Goal: Check status: Check status

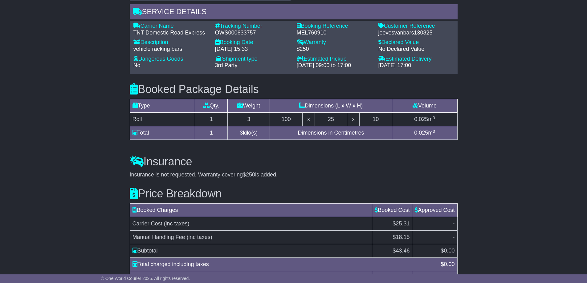
scroll to position [338, 0]
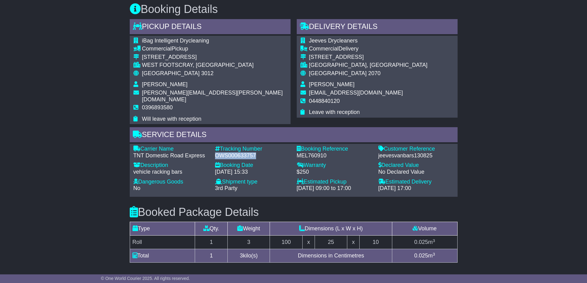
drag, startPoint x: 216, startPoint y: 148, endPoint x: 255, endPoint y: 149, distance: 38.8
click at [255, 153] on div "OWS000633757" at bounding box center [253, 156] width 76 height 7
copy div "OWS000633757"
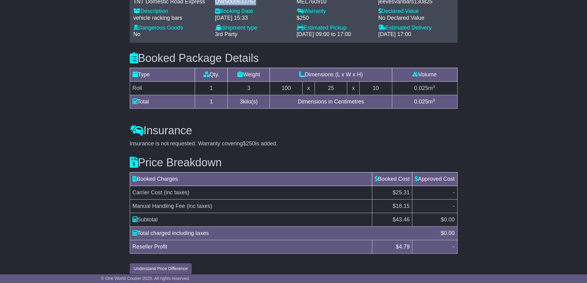
scroll to position [307, 0]
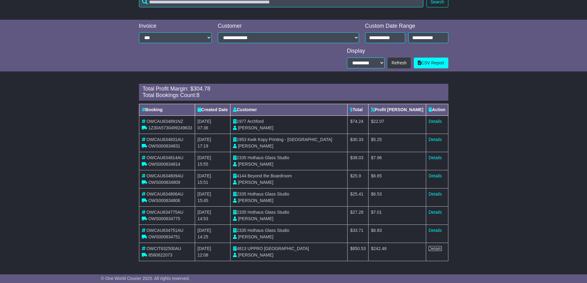
click at [438, 248] on link "Details" at bounding box center [435, 248] width 13 height 5
type input "**********"
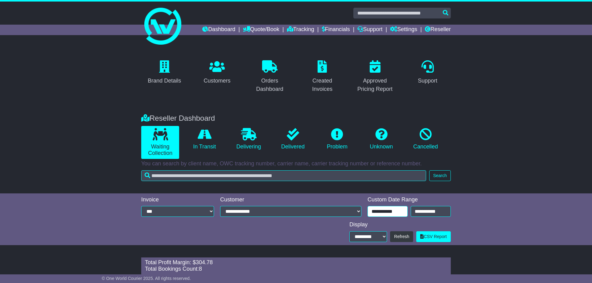
click at [394, 33] on div "Dashboard Quote/Book Domestic International Saved Quotes" at bounding box center [296, 229] width 592 height 455
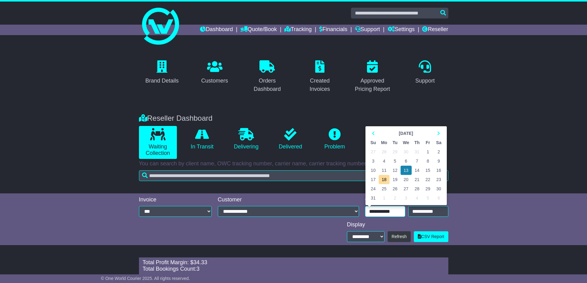
click at [418, 170] on td "14" at bounding box center [417, 170] width 11 height 9
type input "**********"
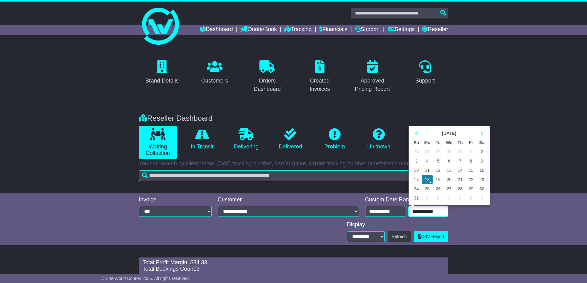
click at [421, 210] on input "**********" at bounding box center [428, 211] width 40 height 11
click at [459, 169] on td "14" at bounding box center [460, 170] width 11 height 9
type input "**********"
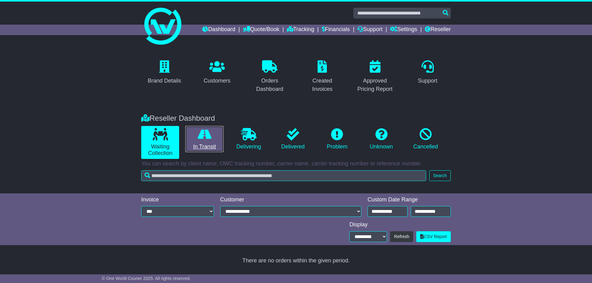
click at [209, 140] on icon at bounding box center [205, 134] width 14 height 12
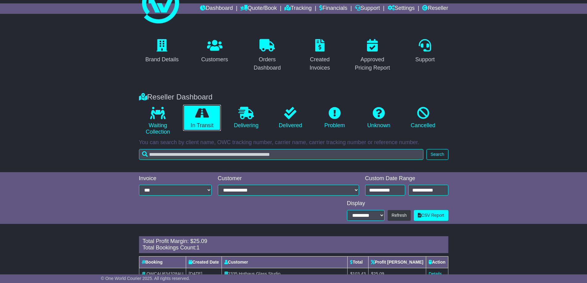
scroll to position [47, 0]
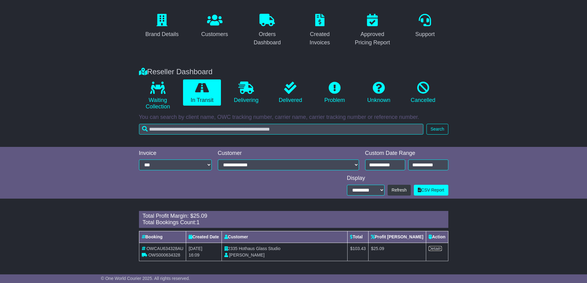
click at [433, 250] on link "Details" at bounding box center [435, 248] width 13 height 5
click at [248, 89] on icon at bounding box center [246, 88] width 15 height 12
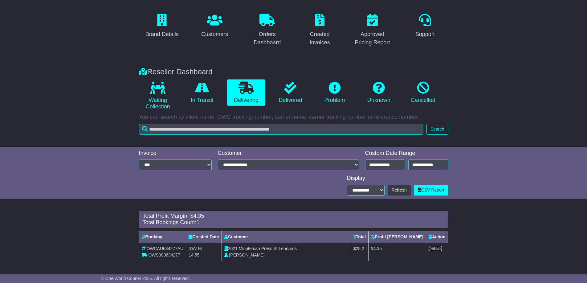
click at [435, 248] on link "Details" at bounding box center [435, 248] width 13 height 5
click at [285, 92] on icon at bounding box center [290, 88] width 12 height 12
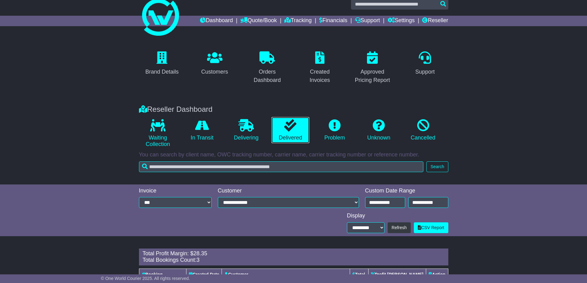
scroll to position [83, 0]
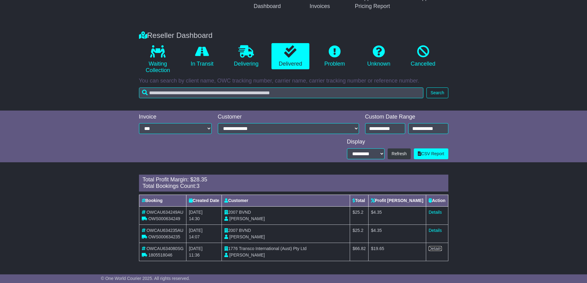
click at [433, 248] on link "Details" at bounding box center [435, 248] width 13 height 5
click at [382, 125] on input "**********" at bounding box center [385, 128] width 40 height 11
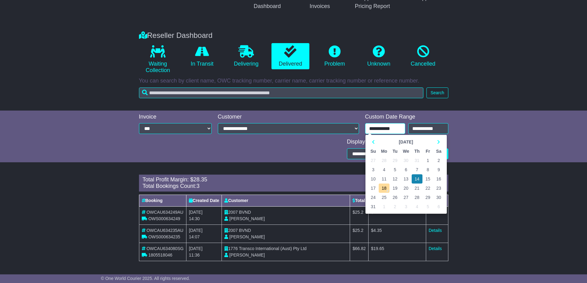
click at [427, 177] on td "15" at bounding box center [428, 178] width 11 height 9
type input "**********"
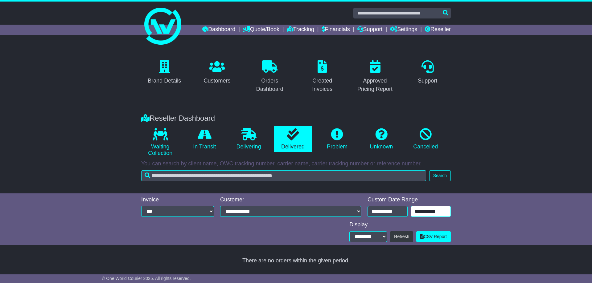
click at [422, 213] on input "**********" at bounding box center [430, 211] width 40 height 11
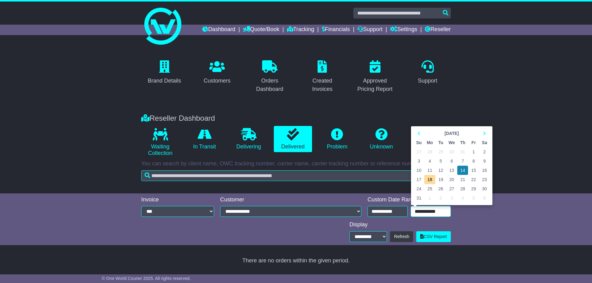
click at [472, 170] on td "15" at bounding box center [473, 170] width 11 height 9
type input "**********"
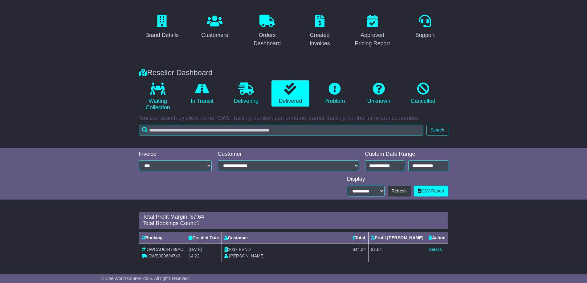
scroll to position [47, 0]
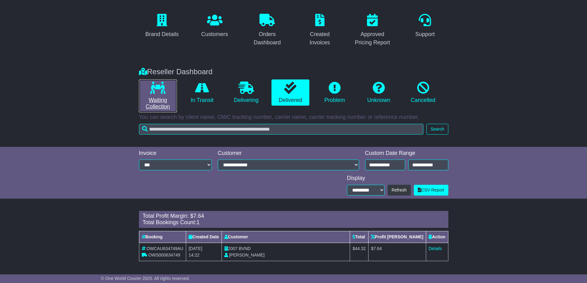
click at [155, 100] on link "Waiting Collection" at bounding box center [158, 96] width 38 height 33
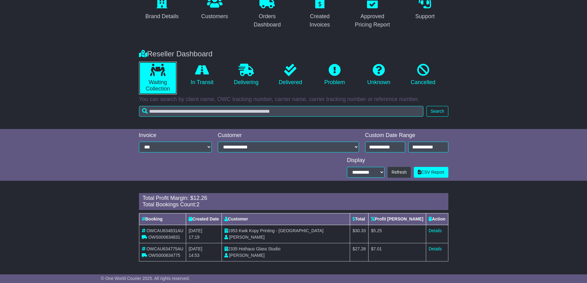
scroll to position [65, 0]
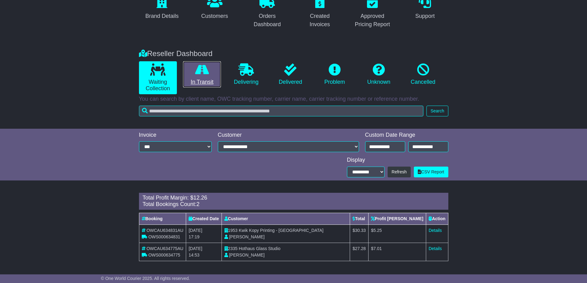
click at [211, 78] on link "In Transit" at bounding box center [202, 74] width 38 height 27
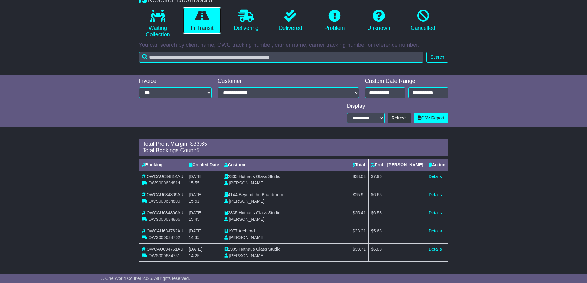
scroll to position [119, 0]
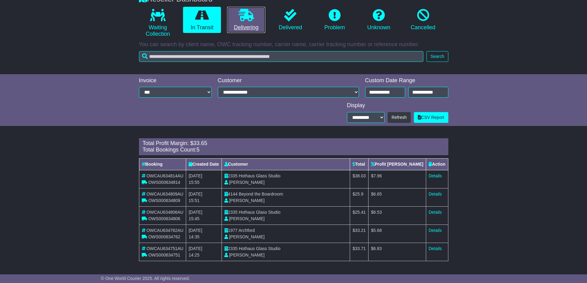
click at [243, 26] on link "Delivering" at bounding box center [246, 20] width 38 height 27
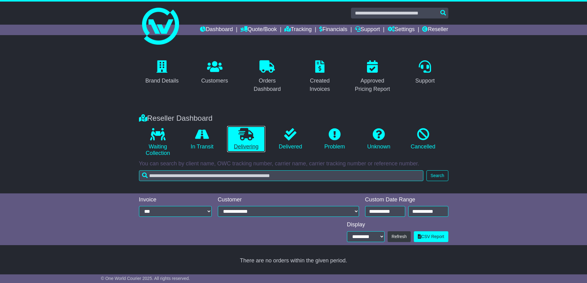
scroll to position [0, 0]
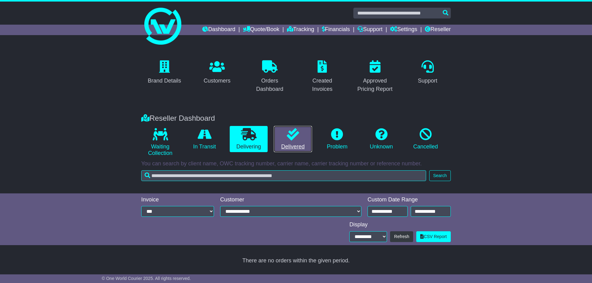
click at [289, 142] on link "Delivered" at bounding box center [293, 139] width 38 height 27
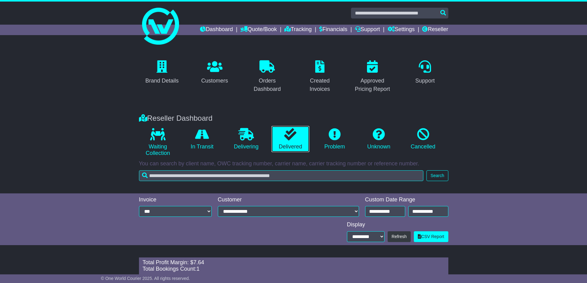
scroll to position [47, 0]
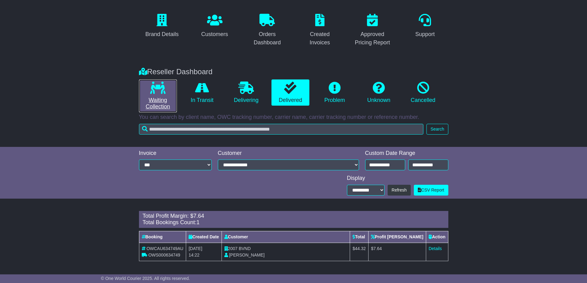
click at [159, 104] on link "Waiting Collection" at bounding box center [158, 96] width 38 height 33
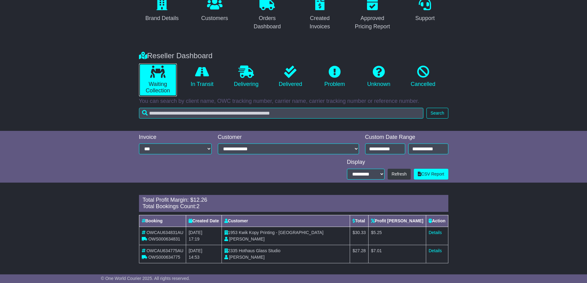
scroll to position [65, 0]
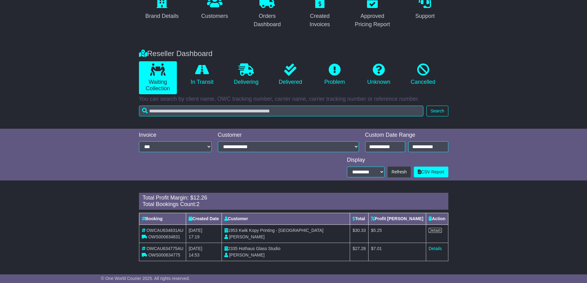
click at [435, 231] on link "Details" at bounding box center [435, 230] width 13 height 5
click at [199, 81] on link "In Transit" at bounding box center [202, 74] width 38 height 27
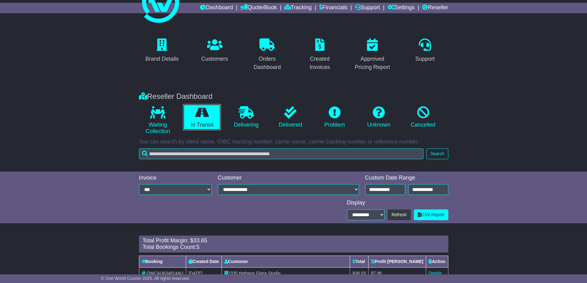
scroll to position [119, 0]
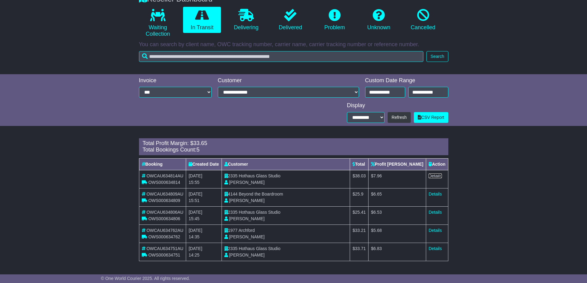
click at [433, 177] on link "Details" at bounding box center [435, 176] width 13 height 5
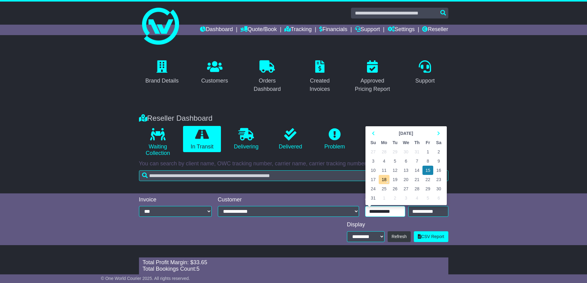
click at [380, 210] on input "**********" at bounding box center [385, 211] width 40 height 11
click at [417, 170] on td "14" at bounding box center [417, 170] width 11 height 9
type input "**********"
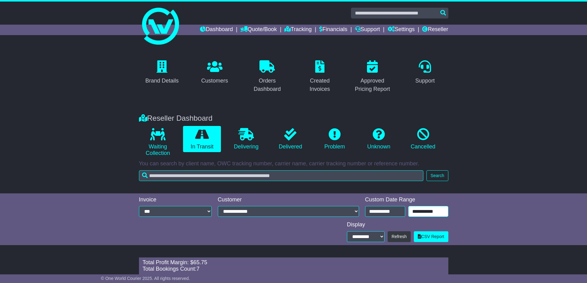
click at [424, 210] on input "**********" at bounding box center [428, 211] width 40 height 11
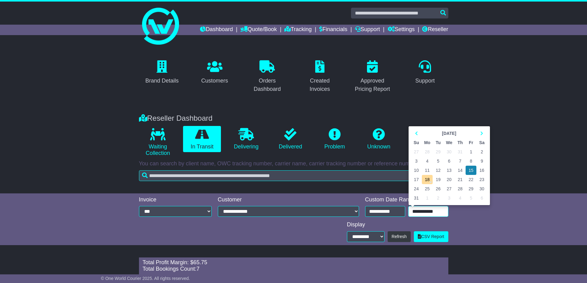
click at [460, 169] on td "14" at bounding box center [460, 170] width 11 height 9
type input "**********"
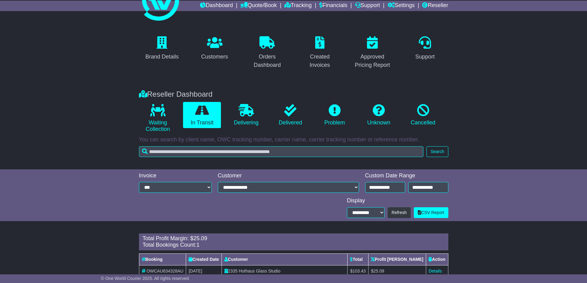
scroll to position [47, 0]
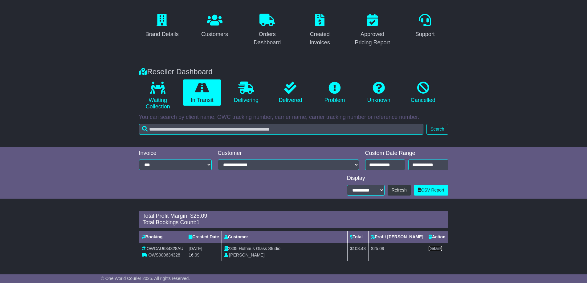
click at [435, 249] on link "Details" at bounding box center [435, 248] width 13 height 5
click at [375, 158] on div "**********" at bounding box center [406, 161] width 89 height 22
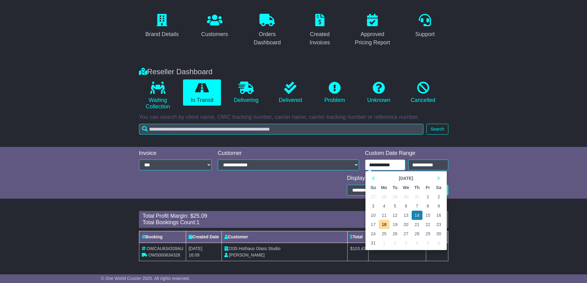
click at [377, 163] on input "**********" at bounding box center [385, 165] width 40 height 11
click at [427, 214] on td "15" at bounding box center [428, 215] width 11 height 9
type input "**********"
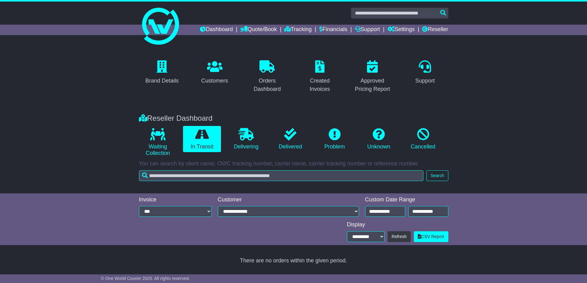
scroll to position [0, 0]
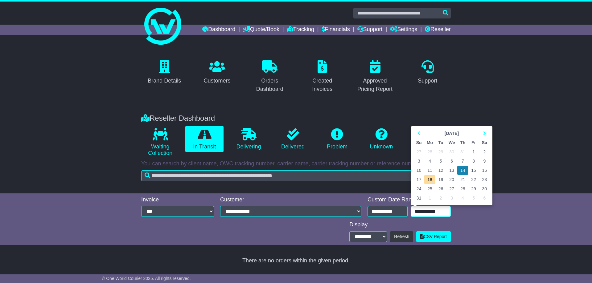
click at [428, 210] on input "**********" at bounding box center [430, 211] width 40 height 11
click at [475, 169] on td "15" at bounding box center [473, 170] width 11 height 9
type input "**********"
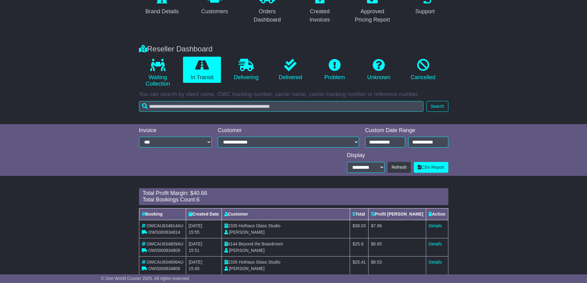
scroll to position [45, 0]
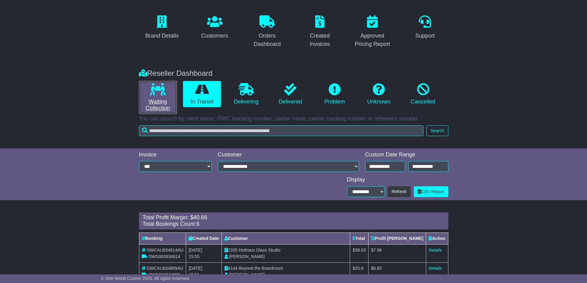
click at [158, 100] on link "Waiting Collection" at bounding box center [158, 97] width 38 height 33
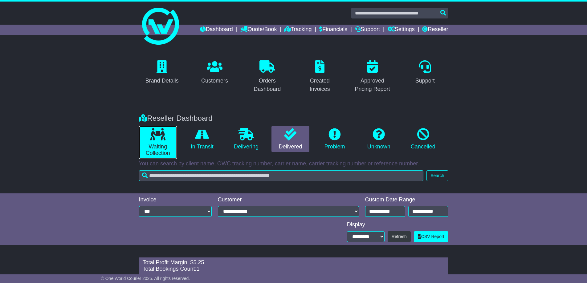
scroll to position [47, 0]
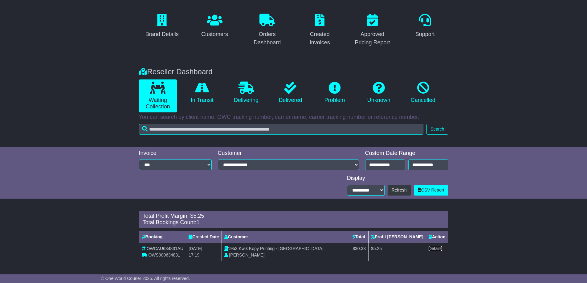
click at [435, 250] on link "Details" at bounding box center [435, 248] width 13 height 5
click at [208, 97] on link "In Transit" at bounding box center [202, 93] width 38 height 27
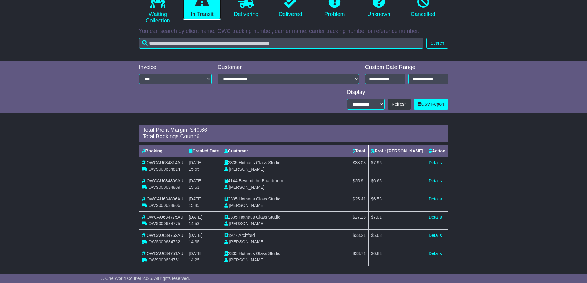
scroll to position [137, 0]
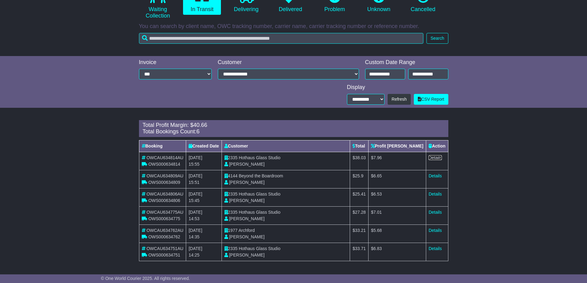
click at [438, 156] on link "Details" at bounding box center [435, 157] width 13 height 5
click at [434, 176] on link "Details" at bounding box center [435, 176] width 13 height 5
click at [434, 194] on link "Details" at bounding box center [435, 194] width 13 height 5
click at [435, 213] on link "Details" at bounding box center [435, 212] width 13 height 5
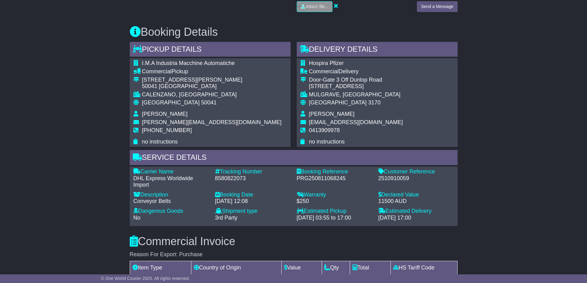
scroll to position [308, 0]
drag, startPoint x: 215, startPoint y: 179, endPoint x: 247, endPoint y: 177, distance: 31.8
click at [247, 177] on div "8580822073" at bounding box center [253, 178] width 76 height 7
copy div "8580822073"
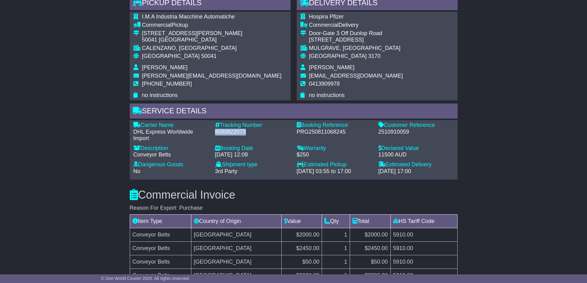
scroll to position [370, 0]
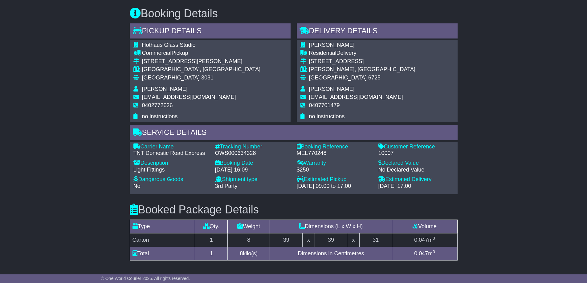
scroll to position [308, 0]
drag, startPoint x: 216, startPoint y: 152, endPoint x: 256, endPoint y: 151, distance: 39.8
click at [256, 151] on div "OWS000634328" at bounding box center [253, 153] width 76 height 7
copy div "OWS000634328"
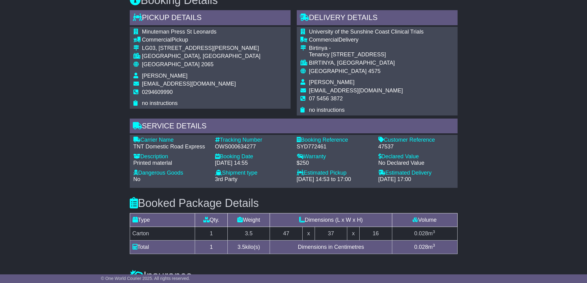
scroll to position [339, 0]
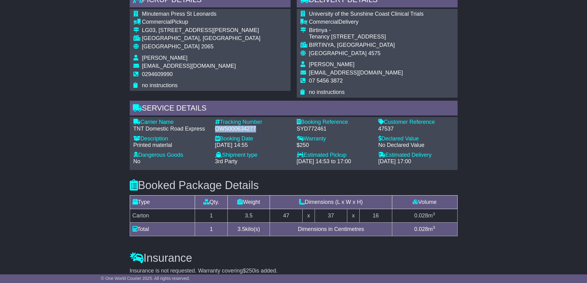
drag, startPoint x: 215, startPoint y: 129, endPoint x: 256, endPoint y: 127, distance: 40.7
click at [256, 127] on div "OWS000634277" at bounding box center [253, 129] width 76 height 7
copy div "OWS000634277"
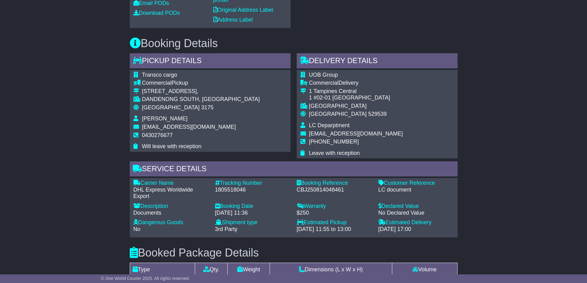
scroll to position [277, 0]
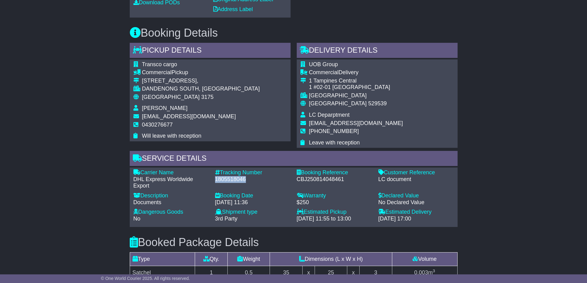
drag, startPoint x: 213, startPoint y: 178, endPoint x: 249, endPoint y: 178, distance: 36.1
click at [249, 178] on div "Tracking Number - 1805518046" at bounding box center [253, 179] width 82 height 20
copy div "1805518046"
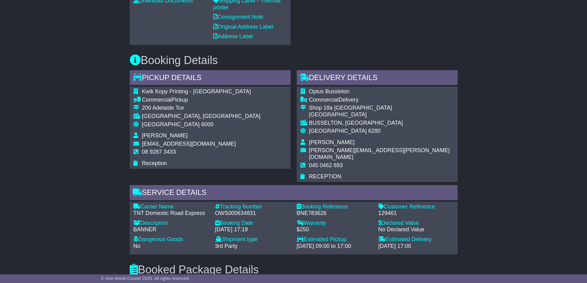
scroll to position [277, 0]
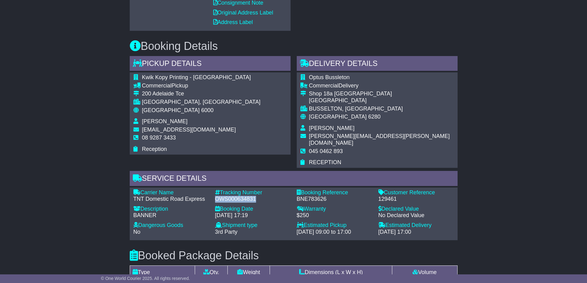
drag, startPoint x: 215, startPoint y: 192, endPoint x: 257, endPoint y: 190, distance: 41.9
click at [257, 196] on div "OWS000634831" at bounding box center [253, 199] width 76 height 7
copy div "OWS000634831"
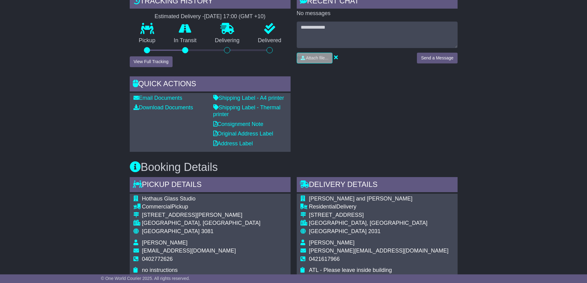
scroll to position [277, 0]
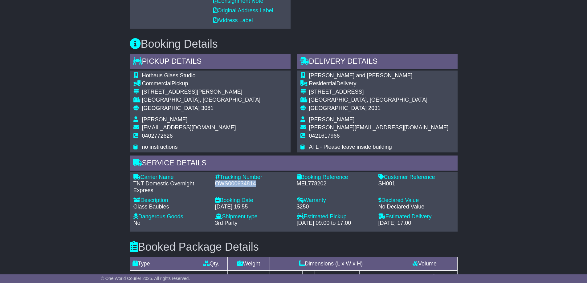
drag, startPoint x: 215, startPoint y: 184, endPoint x: 259, endPoint y: 184, distance: 43.5
click at [259, 184] on div "OWS000634814" at bounding box center [253, 184] width 76 height 7
copy div "OWS000634814"
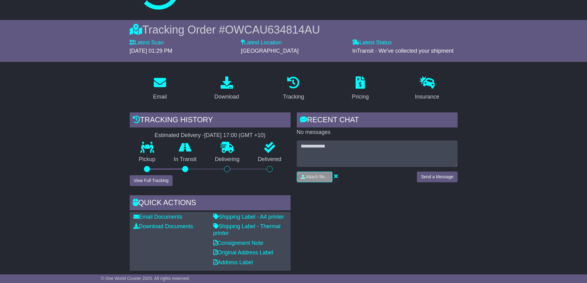
scroll to position [0, 0]
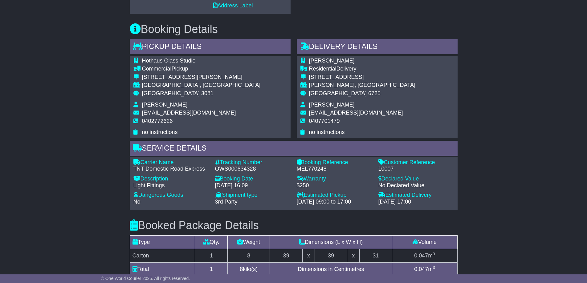
scroll to position [281, 0]
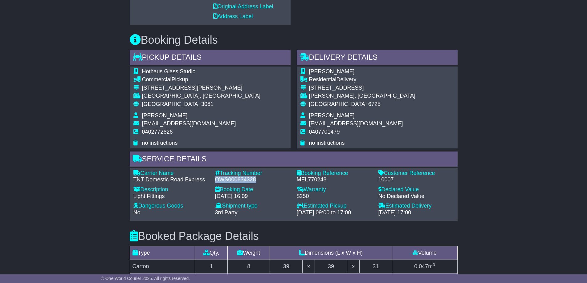
drag, startPoint x: 215, startPoint y: 180, endPoint x: 263, endPoint y: 179, distance: 47.5
click at [263, 179] on div "OWS000634328" at bounding box center [253, 180] width 76 height 7
copy div "OWS000634328"
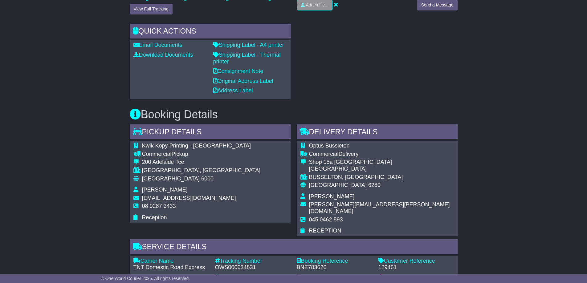
scroll to position [216, 0]
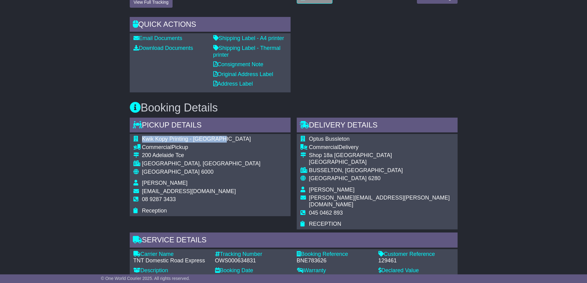
drag, startPoint x: 141, startPoint y: 140, endPoint x: 220, endPoint y: 139, distance: 78.9
click at [220, 139] on tr "Kwik Kopy Printing - [GEOGRAPHIC_DATA]" at bounding box center [196, 140] width 127 height 8
copy tr "Kwik Kopy Printing - [GEOGRAPHIC_DATA]"
click at [225, 159] on div "200 Adelaide Tce" at bounding box center [201, 155] width 119 height 7
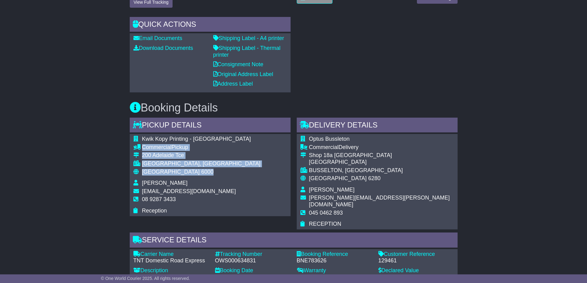
drag, startPoint x: 142, startPoint y: 148, endPoint x: 178, endPoint y: 170, distance: 41.7
click at [178, 170] on tbody "Kwik Kopy Printing - [GEOGRAPHIC_DATA] Commercial Pickup [STREET_ADDRESS] [GEOG…" at bounding box center [196, 175] width 127 height 78
copy tbody "Commercial Pickup [STREET_ADDRESS]"
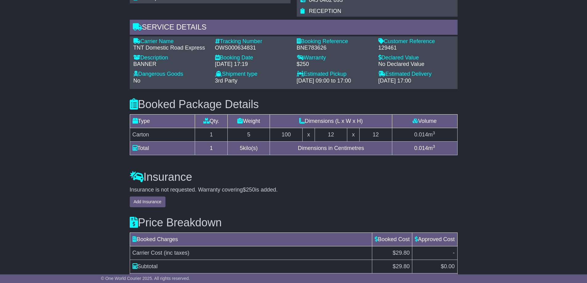
scroll to position [414, 0]
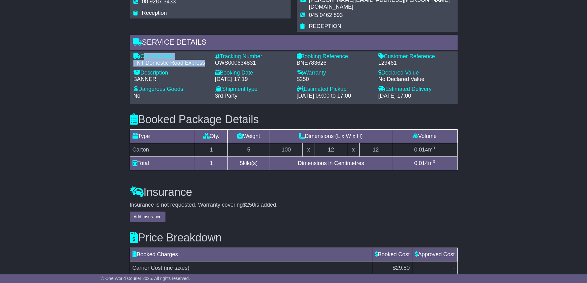
drag, startPoint x: 141, startPoint y: 47, endPoint x: 207, endPoint y: 57, distance: 66.6
click at [207, 57] on div "Carrier Name - TNT Domestic Road Express" at bounding box center [171, 59] width 82 height 13
copy div "Carrier Name - TNT Domestic Road Express"
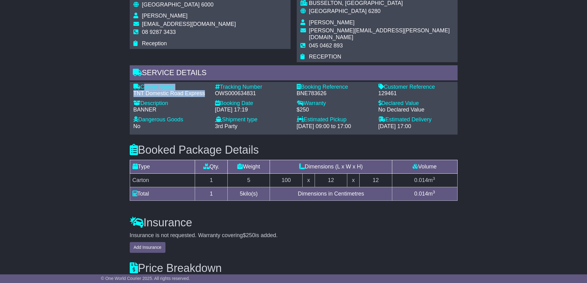
scroll to position [383, 0]
drag, startPoint x: 216, startPoint y: 87, endPoint x: 260, endPoint y: 87, distance: 44.7
click at [260, 91] on div "OWS000634831" at bounding box center [253, 94] width 76 height 7
copy div "OWS000634831"
drag, startPoint x: 379, startPoint y: 87, endPoint x: 400, endPoint y: 86, distance: 21.3
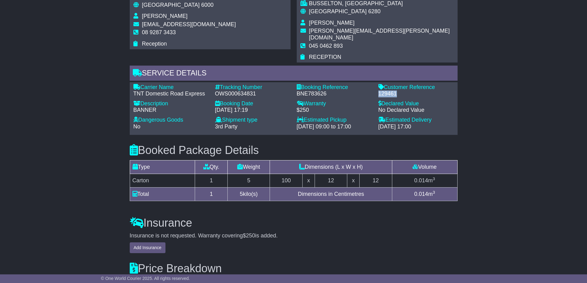
click at [400, 91] on div "129461" at bounding box center [416, 94] width 76 height 7
copy div "129461"
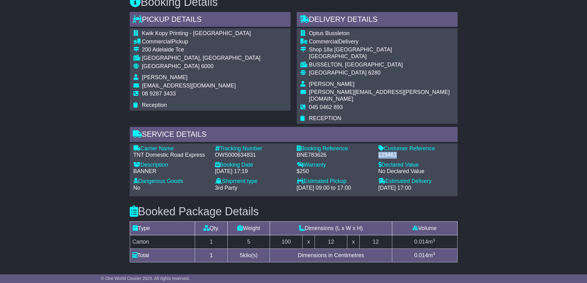
scroll to position [321, 0]
drag, startPoint x: 309, startPoint y: 84, endPoint x: 341, endPoint y: 84, distance: 31.4
click at [341, 84] on td "Mark Wright" at bounding box center [381, 85] width 145 height 8
copy span "Mark Wright"
drag, startPoint x: 308, startPoint y: 101, endPoint x: 345, endPoint y: 101, distance: 36.7
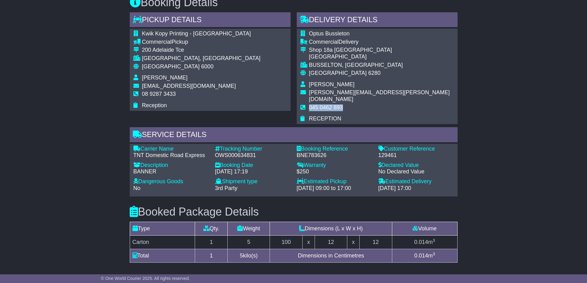
click at [345, 104] on tr "045 0462 893" at bounding box center [376, 109] width 153 height 11
copy tr "045 0462 893"
drag, startPoint x: 215, startPoint y: 148, endPoint x: 258, endPoint y: 148, distance: 42.8
click at [258, 152] on div "OWS000634831" at bounding box center [253, 155] width 76 height 7
copy div "OWS000634831"
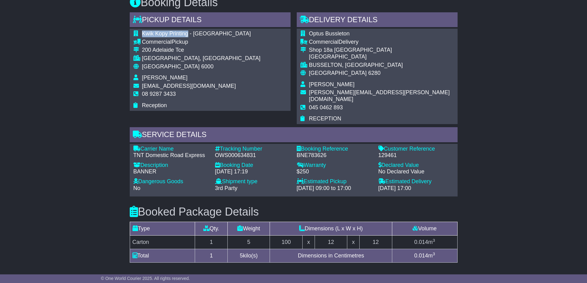
drag, startPoint x: 143, startPoint y: 33, endPoint x: 187, endPoint y: 33, distance: 44.4
click at [187, 33] on span "Kwik Kopy Printing - Perth CBD" at bounding box center [196, 34] width 109 height 6
copy span "Kwik Kopy Printing"
drag, startPoint x: 222, startPoint y: 141, endPoint x: 260, endPoint y: 147, distance: 38.7
click at [260, 147] on div "Tracking Number - OWS000634831" at bounding box center [253, 152] width 82 height 13
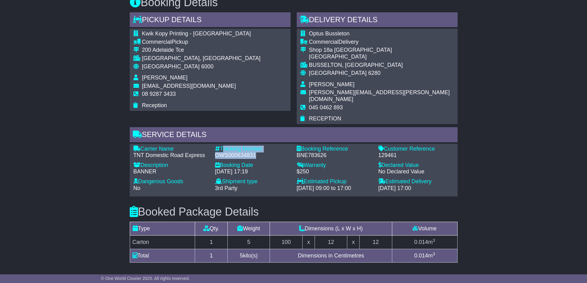
copy div "Tracking Number - OWS000634831"
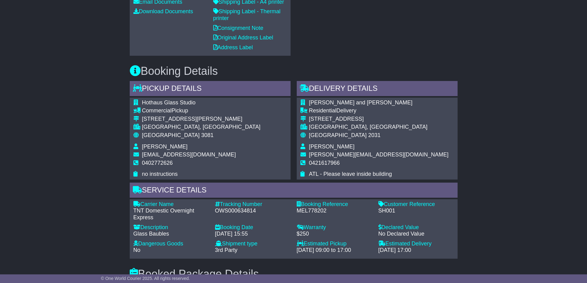
scroll to position [247, 0]
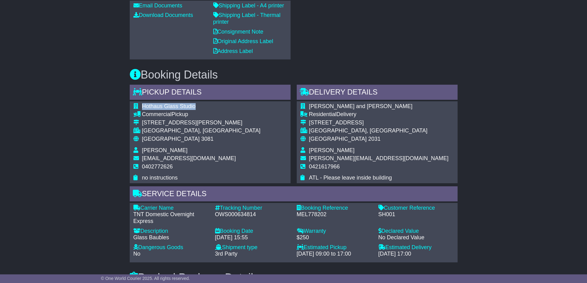
drag, startPoint x: 142, startPoint y: 106, endPoint x: 198, endPoint y: 108, distance: 56.1
click at [198, 108] on td "Hothaus Glass Studio" at bounding box center [201, 107] width 119 height 8
copy span "Hothaus Glass Studio"
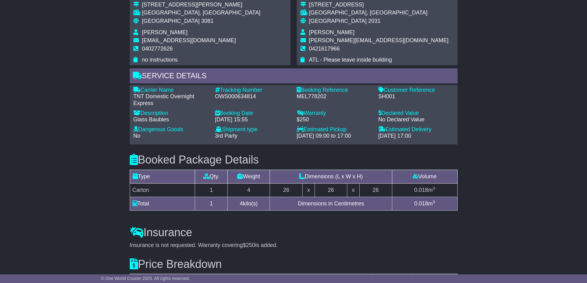
scroll to position [370, 0]
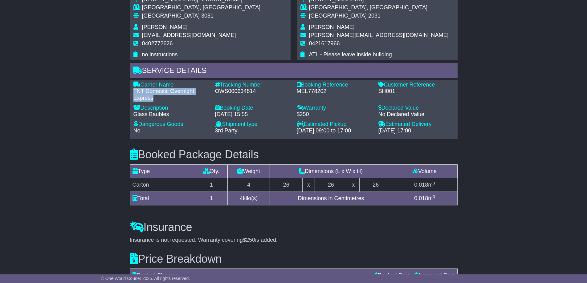
drag, startPoint x: 133, startPoint y: 91, endPoint x: 154, endPoint y: 98, distance: 22.2
click at [154, 98] on div "TNT Domestic Overnight Express" at bounding box center [171, 94] width 76 height 13
copy div "TNT Domestic Overnight Express"
drag, startPoint x: 215, startPoint y: 92, endPoint x: 265, endPoint y: 92, distance: 49.3
click at [265, 92] on div "OWS000634814" at bounding box center [253, 91] width 76 height 7
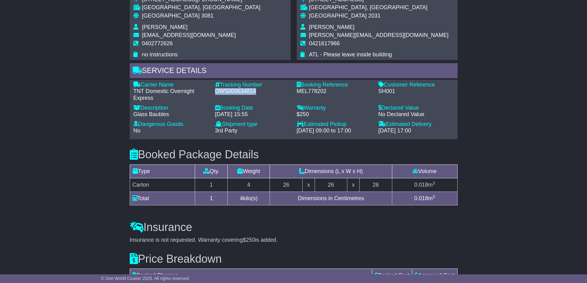
copy div "OWS000634814"
drag, startPoint x: 378, startPoint y: 92, endPoint x: 398, endPoint y: 92, distance: 19.1
click at [398, 92] on div "SH001" at bounding box center [416, 91] width 76 height 7
copy div "SH001"
drag, startPoint x: 215, startPoint y: 91, endPoint x: 258, endPoint y: 92, distance: 43.5
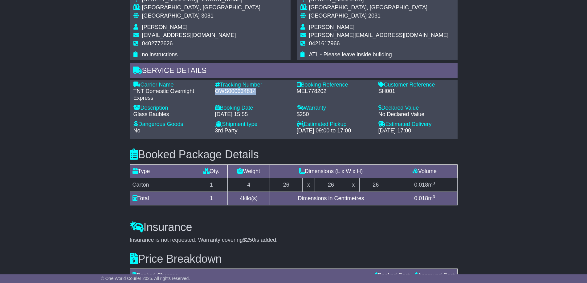
click at [258, 92] on div "OWS000634814" at bounding box center [253, 91] width 76 height 7
copy div "OWS000634814"
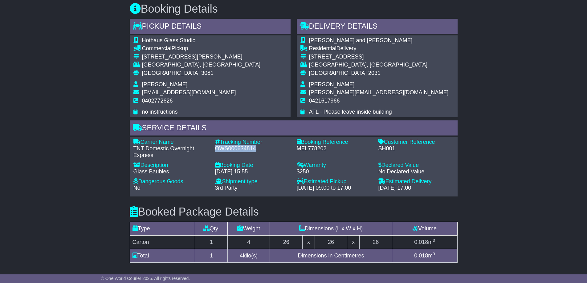
scroll to position [308, 0]
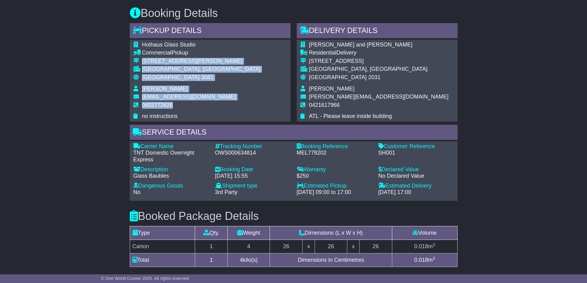
drag, startPoint x: 142, startPoint y: 62, endPoint x: 175, endPoint y: 103, distance: 52.4
click at [175, 103] on tbody "Hothaus Glass Studio Commercial Pickup 12/52 Sheehan Road HEIDELBERG WEST, VIC …" at bounding box center [196, 81] width 127 height 78
copy tbody "12/52 Sheehan Road HEIDELBERG WEST, VIC Australia 3081 Laurel Kohut info@hothau…"
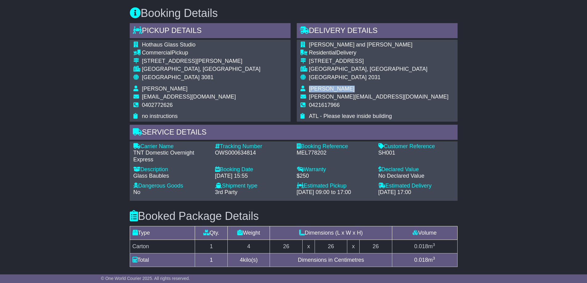
drag, startPoint x: 310, startPoint y: 89, endPoint x: 351, endPoint y: 89, distance: 41.3
click at [351, 89] on td "Sophie Hughes" at bounding box center [379, 90] width 140 height 8
copy span "Sophie Hughes"
drag, startPoint x: 310, startPoint y: 104, endPoint x: 340, endPoint y: 104, distance: 29.9
click at [340, 104] on td "0421617966" at bounding box center [379, 107] width 140 height 11
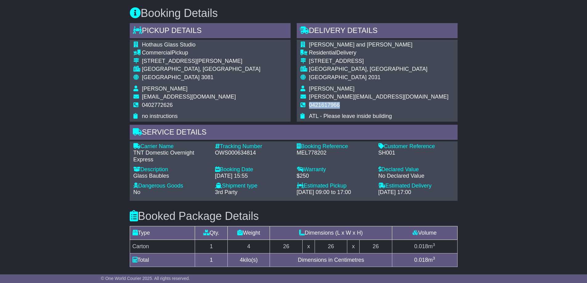
copy span "0421617966"
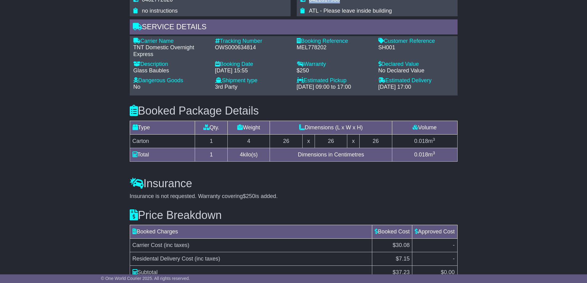
scroll to position [411, 0]
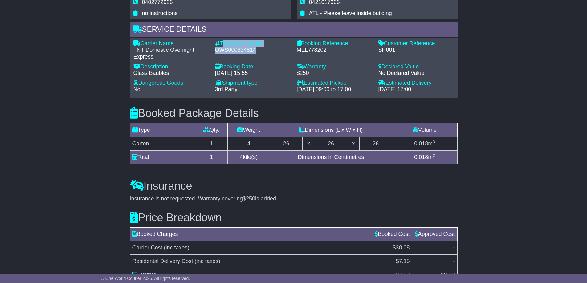
drag, startPoint x: 222, startPoint y: 41, endPoint x: 256, endPoint y: 51, distance: 35.1
click at [256, 51] on div "Tracking Number - OWS000634814" at bounding box center [253, 50] width 82 height 20
copy div "Tracking Number - OWS000634814"
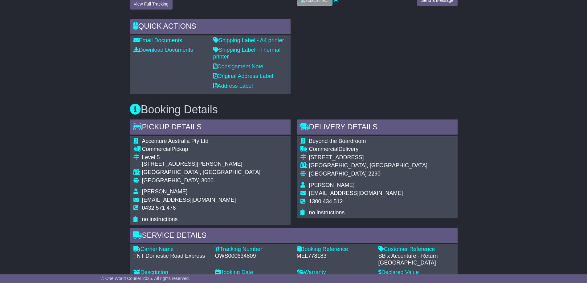
scroll to position [247, 0]
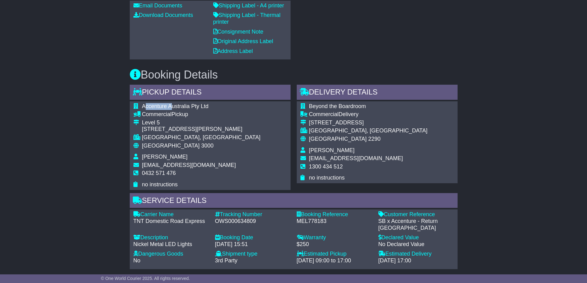
drag, startPoint x: 144, startPoint y: 107, endPoint x: 171, endPoint y: 107, distance: 27.1
click at [171, 107] on span "Accenture Australia Pty Ltd" at bounding box center [175, 106] width 67 height 6
click at [168, 107] on span "Accenture Australia Pty Ltd" at bounding box center [175, 106] width 67 height 6
drag, startPoint x: 142, startPoint y: 106, endPoint x: 207, endPoint y: 107, distance: 65.3
click at [207, 107] on span "Accenture Australia Pty Ltd" at bounding box center [175, 106] width 67 height 6
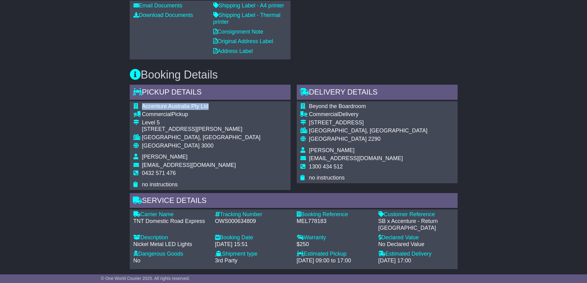
copy span "Accenture Australia Pty Ltd"
click at [245, 112] on div "Accenture Australia Pty Ltd Commercial Pickup Level 5 161 Collins Street MELBOU…" at bounding box center [210, 145] width 161 height 89
drag, startPoint x: 212, startPoint y: 104, endPoint x: 143, endPoint y: 106, distance: 69.4
click at [143, 106] on td "Accenture Australia Pty Ltd" at bounding box center [201, 107] width 119 height 8
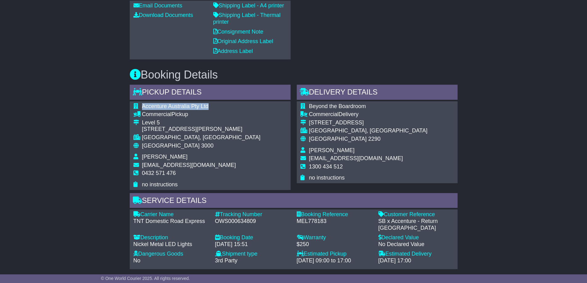
copy span "Accenture Australia Pty Ltd"
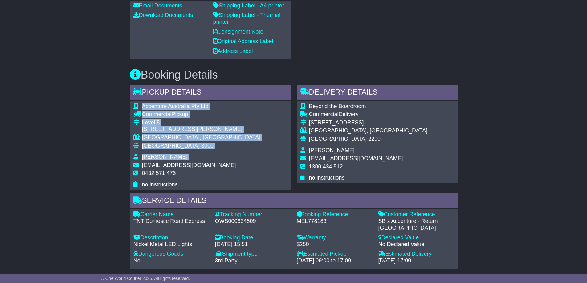
drag, startPoint x: 142, startPoint y: 165, endPoint x: 222, endPoint y: 163, distance: 79.5
click at [222, 163] on div "Accenture Australia Pty Ltd Commercial Pickup Level 5 161 Collins Street MELBOU…" at bounding box center [210, 145] width 161 height 89
copy table "Accenture Australia Pty Ltd Commercial Pickup Level 5 161 Collins Street MELBOU…"
click at [246, 141] on div "Accenture Australia Pty Ltd Commercial Pickup Level 5 161 Collins Street MELBOU…" at bounding box center [210, 145] width 161 height 89
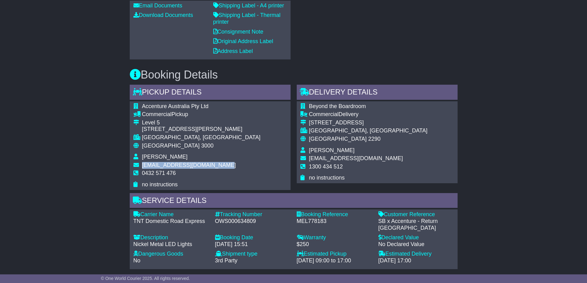
drag, startPoint x: 142, startPoint y: 166, endPoint x: 219, endPoint y: 164, distance: 77.1
click at [219, 164] on span "bsc-melbourne@accenture.com" at bounding box center [189, 165] width 94 height 6
copy span "bsc-melbourne@accenture.com"
click at [243, 153] on div "Accenture Australia Pty Ltd Commercial Pickup Level 5 161 Collins Street MELBOU…" at bounding box center [210, 145] width 161 height 89
drag, startPoint x: 142, startPoint y: 174, endPoint x: 177, endPoint y: 173, distance: 34.2
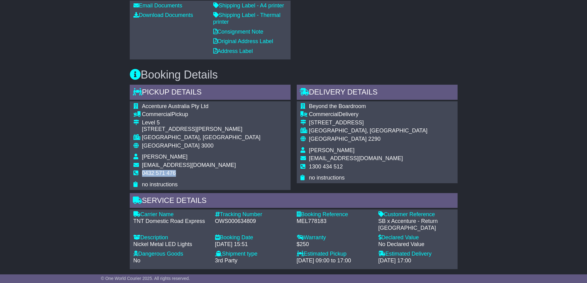
click at [177, 173] on td "0432 571 476" at bounding box center [201, 175] width 119 height 11
copy span "0432 571 476"
drag, startPoint x: 223, startPoint y: 122, endPoint x: 189, endPoint y: 126, distance: 34.1
click at [223, 123] on div "Accenture Australia Pty Ltd Commercial Pickup Level 5 161 Collins Street MELBOU…" at bounding box center [210, 145] width 161 height 89
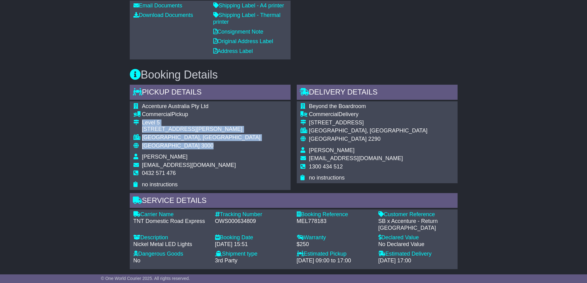
drag, startPoint x: 142, startPoint y: 122, endPoint x: 183, endPoint y: 145, distance: 47.2
click at [183, 145] on tbody "Accenture Australia Pty Ltd Commercial Pickup Level 5 161 Collins Street MELBOU…" at bounding box center [196, 145] width 127 height 85
copy tbody "Level 5 161 Collins Street MELBOURNE, VIC Australia 3000"
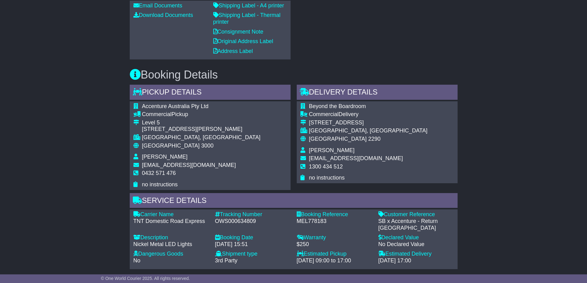
click at [222, 150] on div "Accenture Australia Pty Ltd Commercial Pickup Level 5 161 Collins Street MELBOU…" at bounding box center [210, 145] width 161 height 89
drag, startPoint x: 143, startPoint y: 174, endPoint x: 176, endPoint y: 174, distance: 33.6
click at [176, 174] on td "0432 571 476" at bounding box center [201, 175] width 119 height 11
copy span "0432 571 476"
drag, startPoint x: 216, startPoint y: 222, endPoint x: 257, endPoint y: 222, distance: 41.0
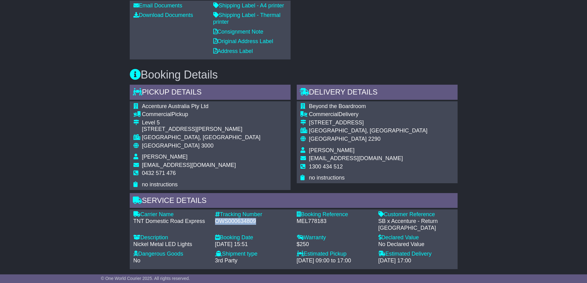
click at [257, 222] on div "OWS000634809" at bounding box center [253, 221] width 76 height 7
copy div "OWS000634809"
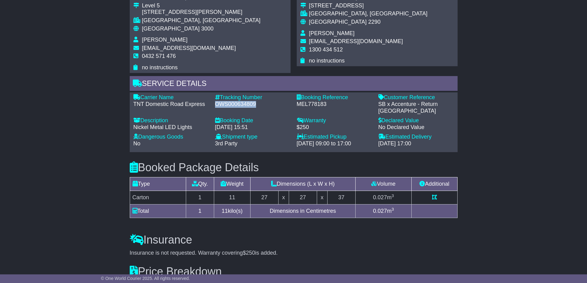
scroll to position [370, 0]
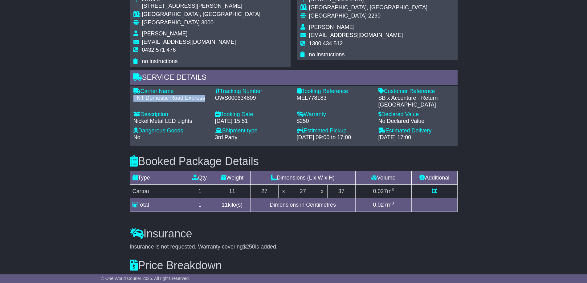
drag, startPoint x: 134, startPoint y: 97, endPoint x: 205, endPoint y: 97, distance: 70.9
click at [205, 97] on div "TNT Domestic Road Express" at bounding box center [171, 98] width 76 height 7
copy div "TNT Domestic Road Express"
drag, startPoint x: 379, startPoint y: 97, endPoint x: 405, endPoint y: 105, distance: 27.2
click at [405, 105] on div "SB x Accenture - Return Melbourne" at bounding box center [416, 101] width 76 height 13
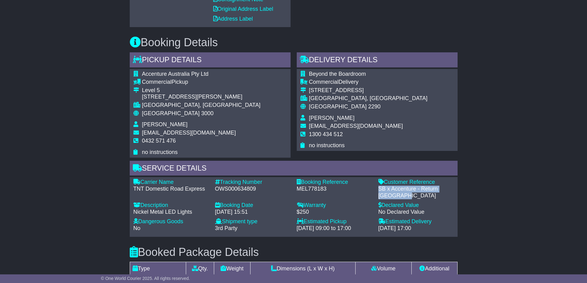
scroll to position [277, 0]
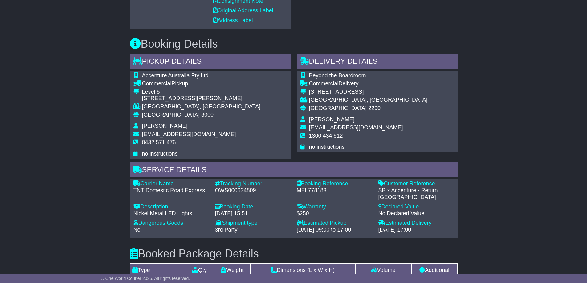
click at [413, 95] on div "Beyond the Boardroom Commercial Delivery 3/6 Seasands Drive REDHEAD, NSW Austra…" at bounding box center [377, 112] width 161 height 82
drag, startPoint x: 309, startPoint y: 120, endPoint x: 350, endPoint y: 118, distance: 41.6
click at [350, 118] on td "Sophie Dean" at bounding box center [368, 120] width 119 height 8
drag, startPoint x: 309, startPoint y: 135, endPoint x: 348, endPoint y: 135, distance: 38.5
click at [348, 135] on td "1300 434 512" at bounding box center [368, 138] width 119 height 11
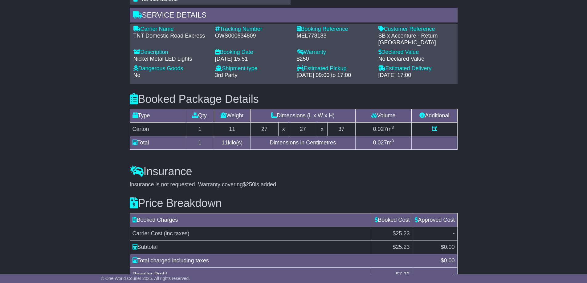
scroll to position [374, 0]
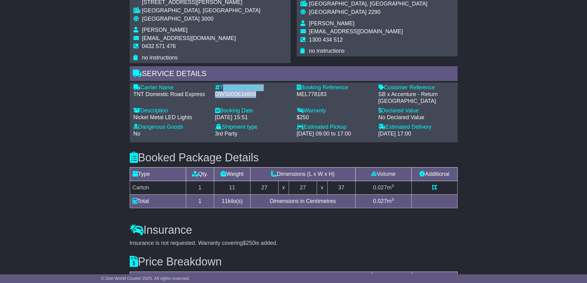
drag, startPoint x: 222, startPoint y: 87, endPoint x: 259, endPoint y: 94, distance: 37.7
click at [259, 94] on div "Tracking Number - OWS000634809" at bounding box center [253, 94] width 82 height 20
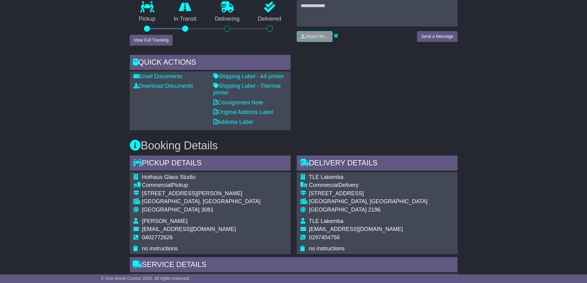
scroll to position [185, 0]
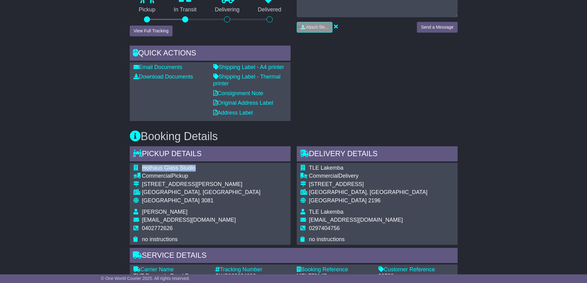
drag, startPoint x: 143, startPoint y: 167, endPoint x: 197, endPoint y: 168, distance: 53.9
click at [197, 168] on td "Hothaus Glass Studio" at bounding box center [201, 169] width 119 height 8
copy span "Hothaus Glass Studio"
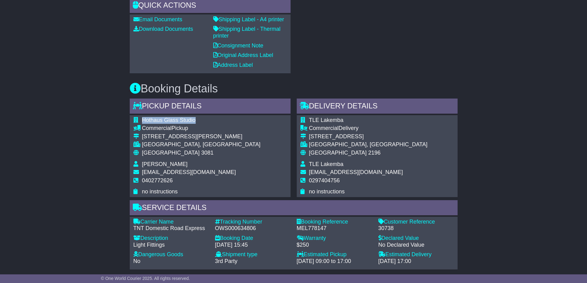
scroll to position [247, 0]
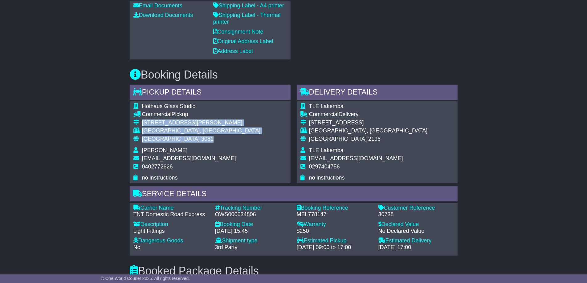
drag, startPoint x: 143, startPoint y: 122, endPoint x: 178, endPoint y: 139, distance: 39.2
click at [178, 139] on tbody "Hothaus Glass Studio Commercial Pickup [STREET_ADDRESS][PERSON_NAME] [GEOGRAPHI…" at bounding box center [196, 142] width 127 height 78
copy tbody "[STREET_ADDRESS][PERSON_NAME]"
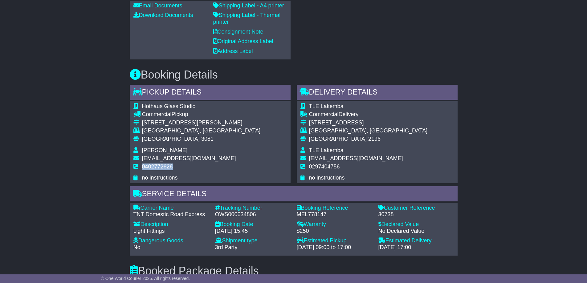
drag, startPoint x: 142, startPoint y: 165, endPoint x: 175, endPoint y: 166, distance: 33.0
click at [175, 166] on td "0402772626" at bounding box center [201, 169] width 119 height 11
copy span "0402772626"
drag, startPoint x: 217, startPoint y: 214, endPoint x: 264, endPoint y: 214, distance: 47.2
click at [264, 214] on div "OWS000634806" at bounding box center [253, 214] width 76 height 7
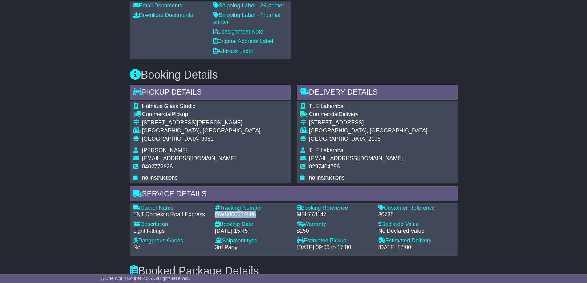
copy div "OWS000634806"
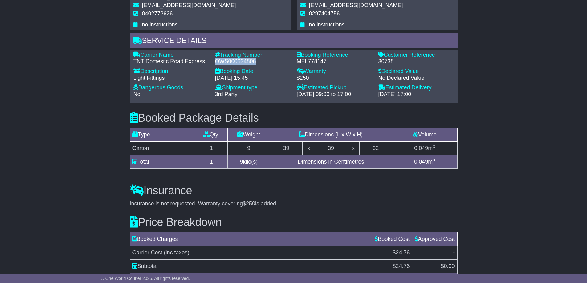
scroll to position [401, 0]
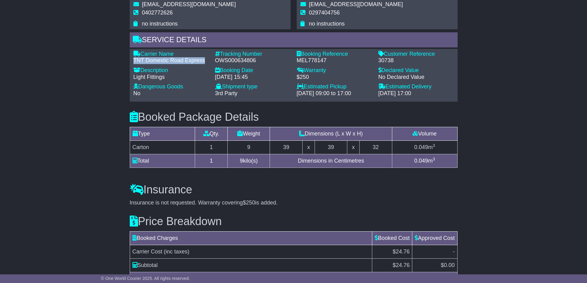
drag, startPoint x: 133, startPoint y: 60, endPoint x: 205, endPoint y: 62, distance: 71.8
click at [205, 62] on div "TNT Domestic Road Express" at bounding box center [171, 60] width 76 height 7
copy div "TNT Domestic Road Express"
click at [267, 64] on div "OWS000634806" at bounding box center [253, 60] width 76 height 7
drag, startPoint x: 215, startPoint y: 59, endPoint x: 257, endPoint y: 60, distance: 42.2
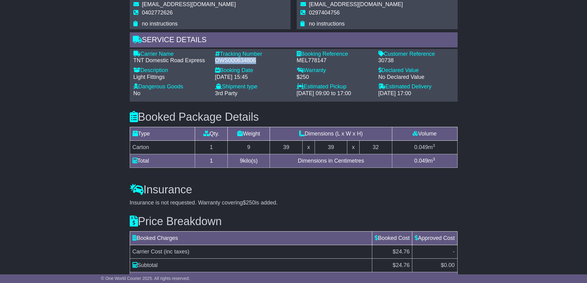
click at [257, 60] on div "OWS000634806" at bounding box center [253, 60] width 76 height 7
copy div "OWS000634806"
drag, startPoint x: 379, startPoint y: 59, endPoint x: 397, endPoint y: 61, distance: 17.6
click at [397, 61] on div "30738" at bounding box center [416, 60] width 76 height 7
copy div "30738"
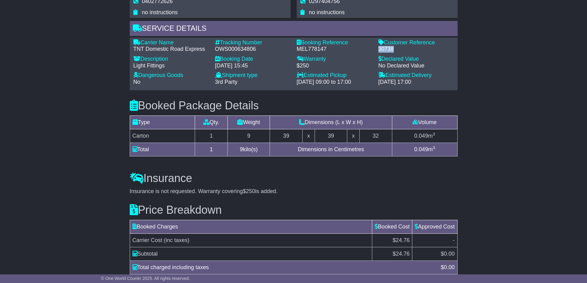
scroll to position [329, 0]
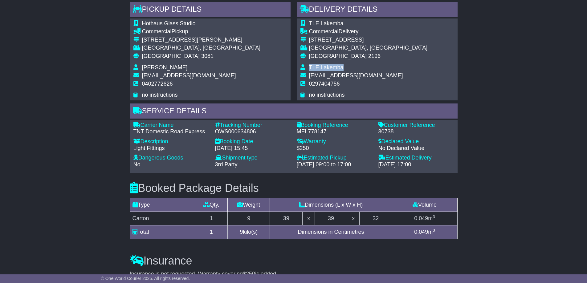
drag, startPoint x: 309, startPoint y: 67, endPoint x: 346, endPoint y: 71, distance: 36.8
click at [346, 71] on td "TLE Lakemba" at bounding box center [368, 68] width 119 height 8
copy span "TLE Lakemba"
drag, startPoint x: 309, startPoint y: 84, endPoint x: 359, endPoint y: 85, distance: 50.6
click at [359, 85] on td "0297404756" at bounding box center [368, 86] width 119 height 11
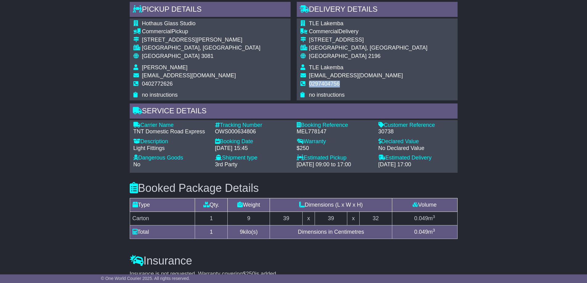
copy span "0297404756"
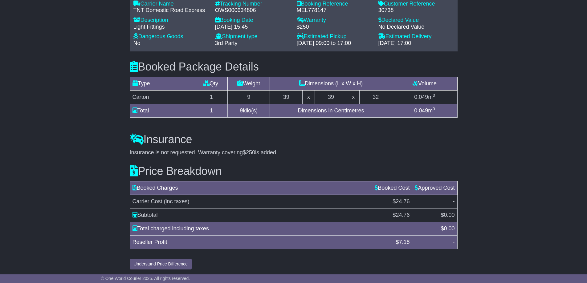
scroll to position [360, 0]
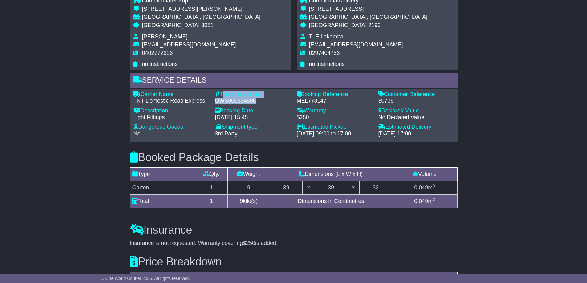
drag, startPoint x: 221, startPoint y: 93, endPoint x: 264, endPoint y: 101, distance: 43.7
click at [264, 101] on div "Tracking Number - OWS000634806" at bounding box center [253, 97] width 82 height 13
copy div "Tracking Number - OWS000634806"
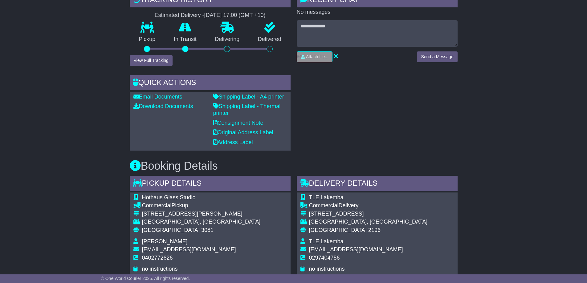
scroll to position [185, 0]
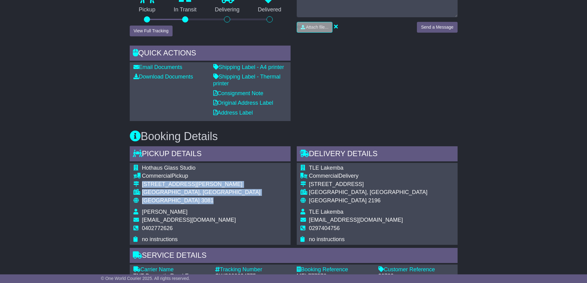
drag, startPoint x: 142, startPoint y: 183, endPoint x: 182, endPoint y: 201, distance: 44.0
click at [182, 201] on tbody "Hothaus Glass Studio Commercial Pickup [STREET_ADDRESS][PERSON_NAME] [GEOGRAPHI…" at bounding box center [196, 204] width 127 height 78
copy tbody "[STREET_ADDRESS][PERSON_NAME]"
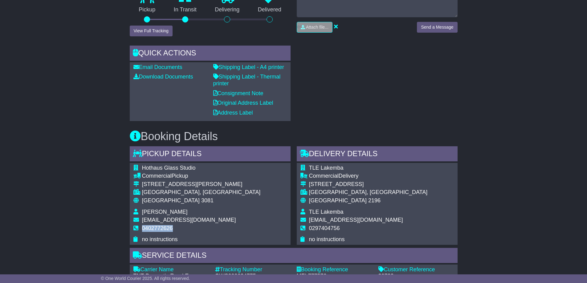
drag, startPoint x: 142, startPoint y: 227, endPoint x: 177, endPoint y: 229, distance: 35.2
click at [177, 229] on td "0402772626" at bounding box center [201, 230] width 119 height 11
copy span "0402772626"
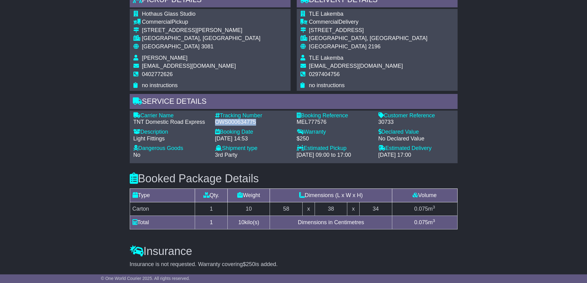
drag, startPoint x: 215, startPoint y: 123, endPoint x: 271, endPoint y: 123, distance: 55.5
click at [271, 123] on div "OWS000634775" at bounding box center [253, 122] width 76 height 7
copy div "OWS000634775"
drag, startPoint x: 133, startPoint y: 121, endPoint x: 205, endPoint y: 122, distance: 71.2
click at [205, 122] on div "TNT Domestic Road Express" at bounding box center [171, 122] width 76 height 7
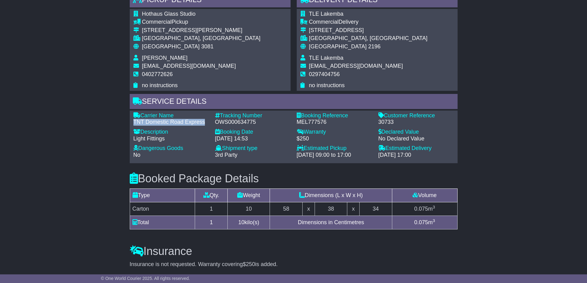
copy div "TNT Domestic Road Express"
drag, startPoint x: 215, startPoint y: 122, endPoint x: 261, endPoint y: 120, distance: 45.7
click at [261, 120] on div "OWS000634775" at bounding box center [253, 122] width 76 height 7
copy div "OWS000634775"
drag, startPoint x: 378, startPoint y: 121, endPoint x: 396, endPoint y: 121, distance: 17.9
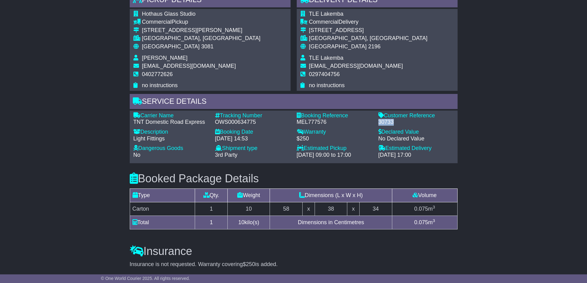
click at [396, 121] on div "Customer Reference - 30733" at bounding box center [416, 118] width 82 height 13
copy div "30733"
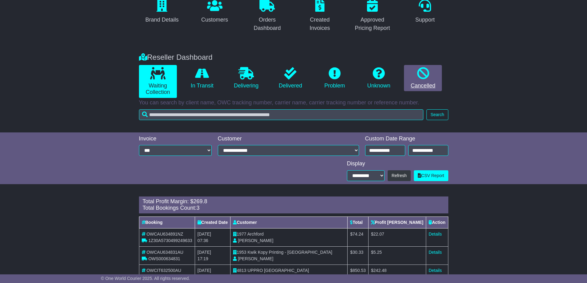
scroll to position [83, 0]
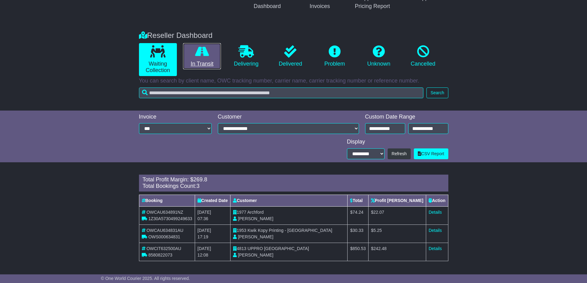
click at [210, 55] on link "In Transit" at bounding box center [202, 56] width 38 height 27
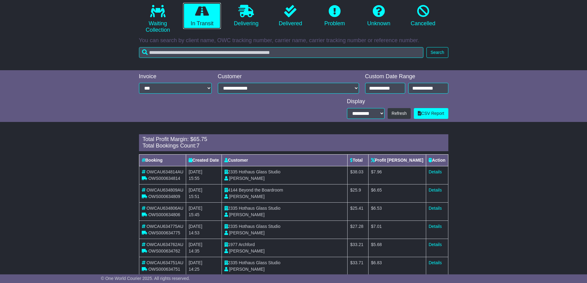
scroll to position [156, 0]
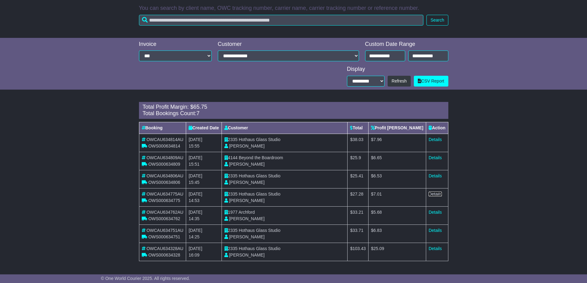
click at [434, 194] on link "Details" at bounding box center [435, 194] width 13 height 5
click at [434, 211] on link "Details" at bounding box center [435, 212] width 13 height 5
click at [437, 229] on link "Details" at bounding box center [435, 230] width 13 height 5
click at [435, 248] on link "Details" at bounding box center [435, 248] width 13 height 5
drag, startPoint x: 437, startPoint y: 229, endPoint x: 477, endPoint y: 121, distance: 115.0
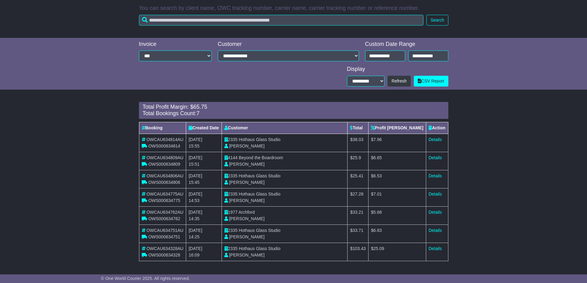
click at [477, 121] on div "Loading... There are no orders within the given period. Total Profit Margin: $ …" at bounding box center [293, 185] width 587 height 172
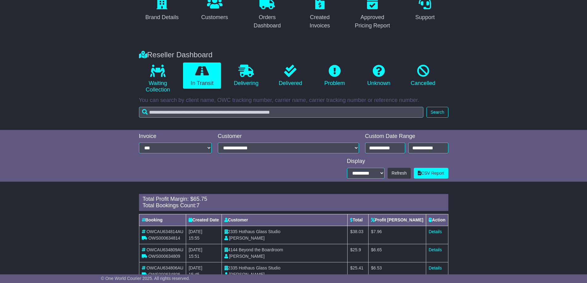
scroll to position [63, 0]
click at [248, 79] on link "Delivering" at bounding box center [246, 76] width 38 height 27
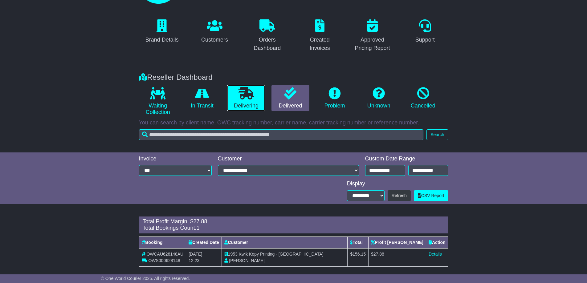
scroll to position [47, 0]
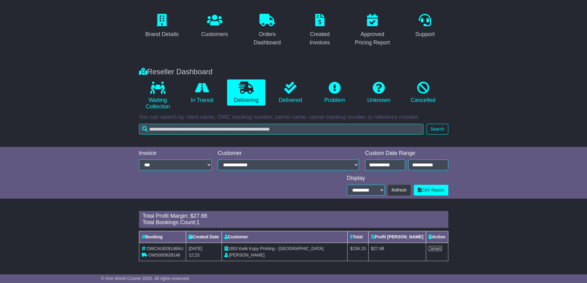
click at [437, 249] on link "Details" at bounding box center [435, 248] width 13 height 5
click at [295, 96] on link "Delivered" at bounding box center [290, 93] width 38 height 27
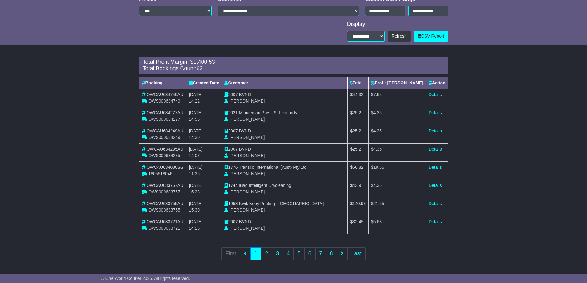
scroll to position [201, 0]
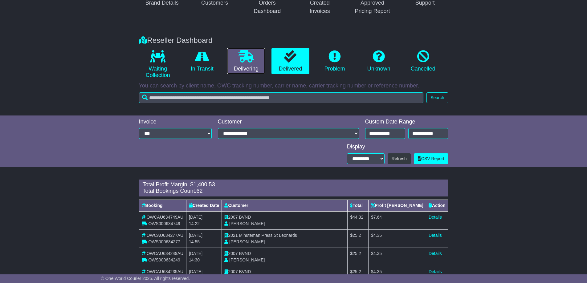
click at [245, 68] on link "Delivering" at bounding box center [246, 61] width 38 height 27
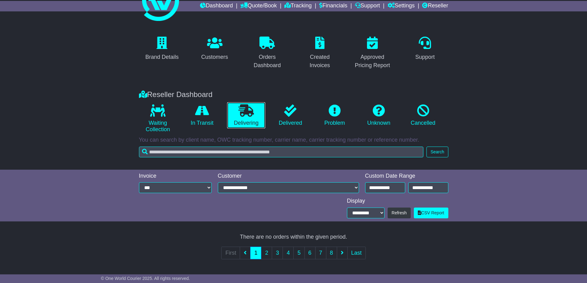
scroll to position [47, 0]
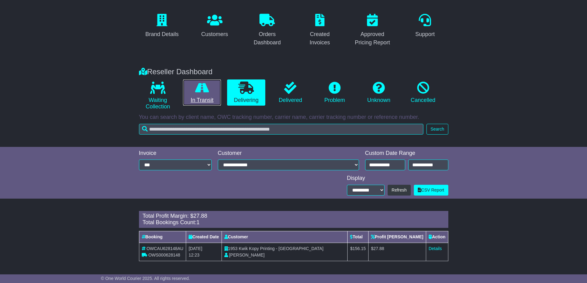
click at [202, 102] on link "In Transit" at bounding box center [202, 93] width 38 height 27
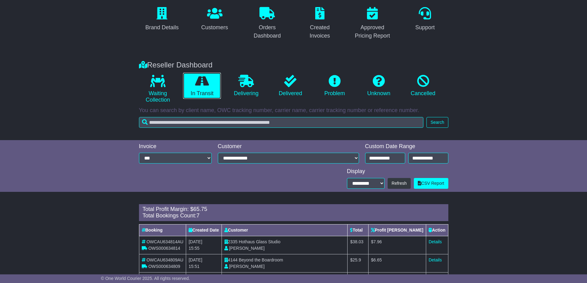
scroll to position [32, 0]
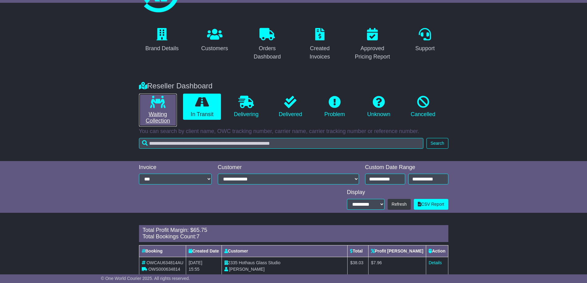
click at [163, 114] on link "Waiting Collection" at bounding box center [158, 110] width 38 height 33
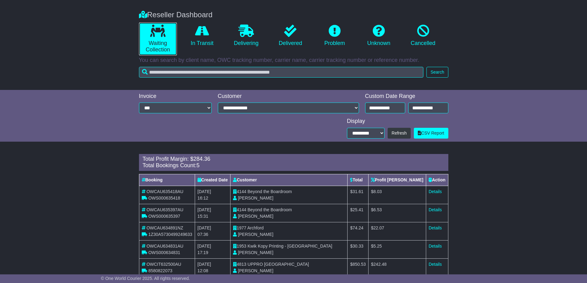
scroll to position [88, 0]
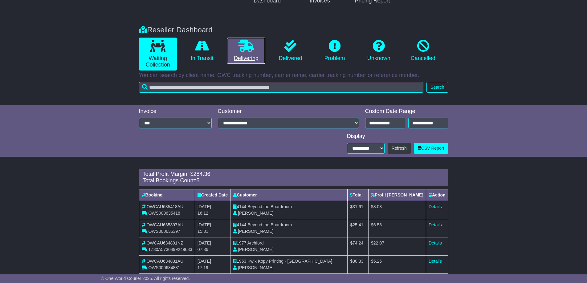
click at [246, 56] on link "Delivering" at bounding box center [246, 51] width 38 height 27
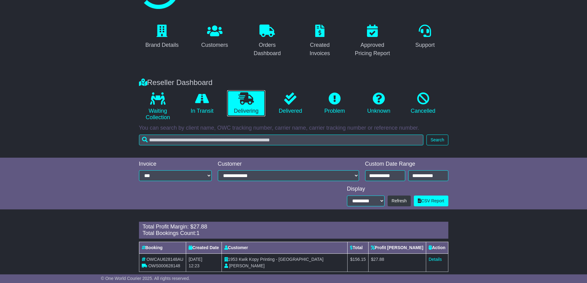
scroll to position [47, 0]
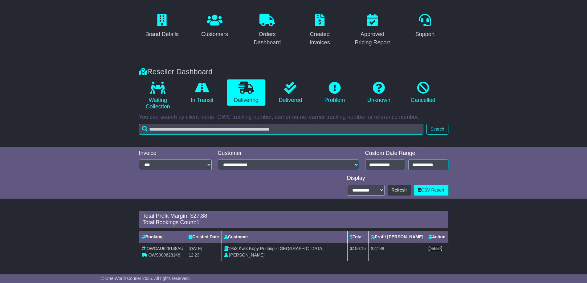
click at [433, 248] on link "Details" at bounding box center [435, 248] width 13 height 5
drag, startPoint x: 188, startPoint y: 248, endPoint x: 208, endPoint y: 259, distance: 22.3
click at [208, 259] on td "30th July 2025 12:23" at bounding box center [203, 252] width 35 height 18
click at [197, 250] on span "30th July 2025" at bounding box center [196, 248] width 14 height 5
click at [197, 249] on span "30th July 2025" at bounding box center [196, 248] width 14 height 5
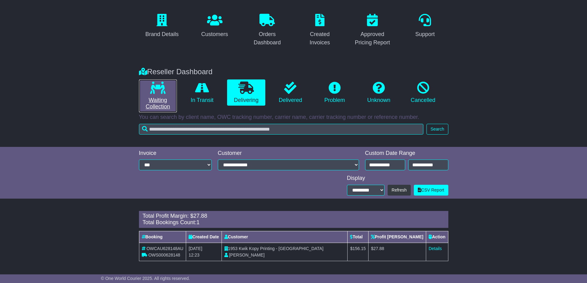
click at [161, 103] on link "Waiting Collection" at bounding box center [158, 96] width 38 height 33
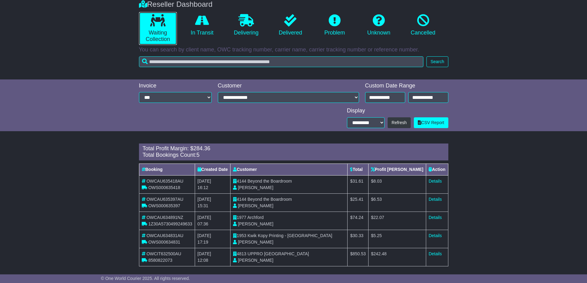
scroll to position [119, 0]
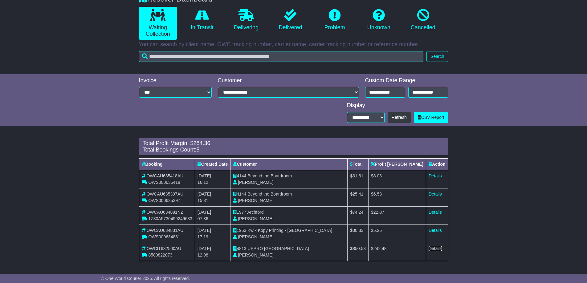
click at [437, 250] on link "Details" at bounding box center [435, 248] width 13 height 5
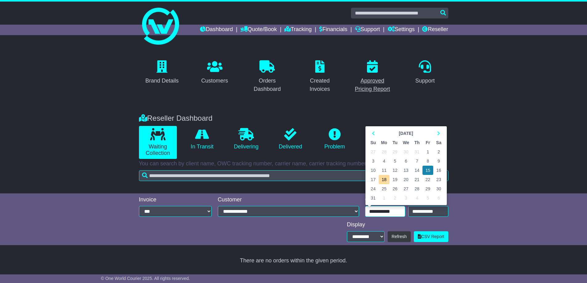
scroll to position [0, 0]
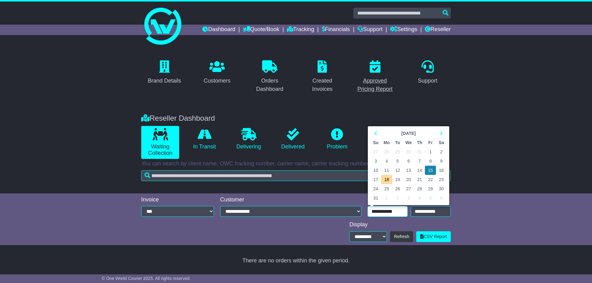
click at [381, 91] on div "Brand Details Customers Orders Dashboard Created Invoices Approved Pricing Repo…" at bounding box center [296, 156] width 592 height 221
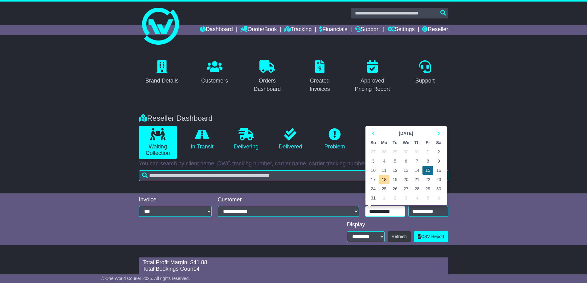
click at [429, 169] on td "15" at bounding box center [428, 170] width 11 height 9
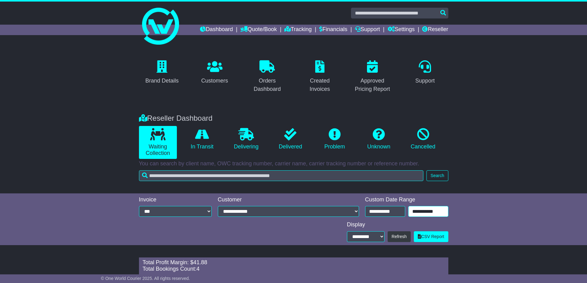
click at [423, 211] on input "**********" at bounding box center [428, 211] width 40 height 11
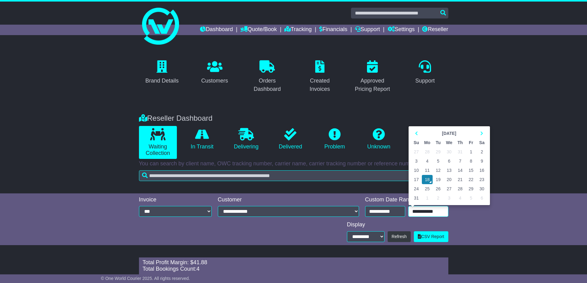
click at [472, 170] on td "15" at bounding box center [471, 170] width 11 height 9
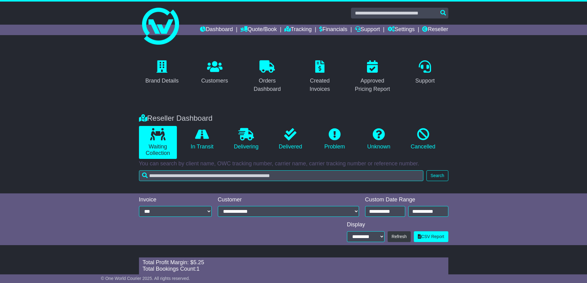
scroll to position [47, 0]
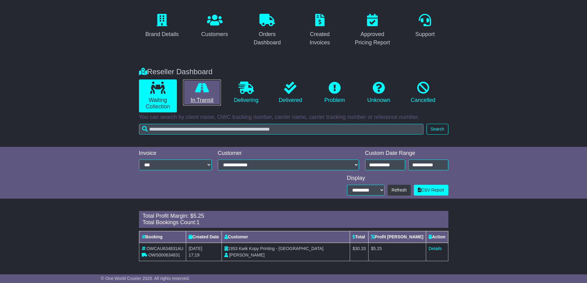
click at [211, 98] on link "In Transit" at bounding box center [202, 93] width 38 height 27
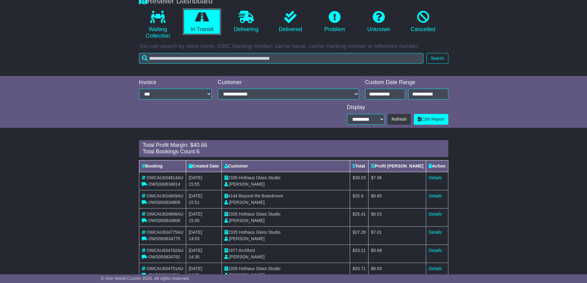
scroll to position [107, 0]
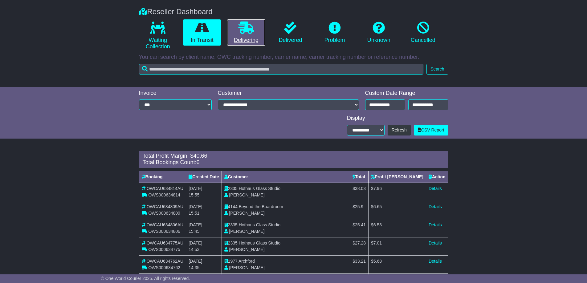
click at [249, 38] on link "Delivering" at bounding box center [246, 32] width 38 height 27
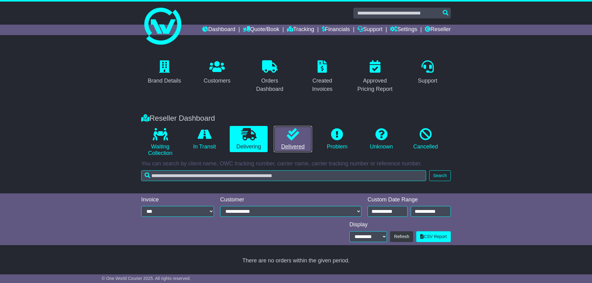
click at [296, 148] on link "Delivered" at bounding box center [293, 139] width 38 height 27
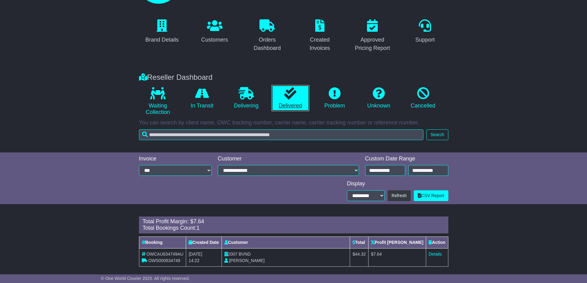
scroll to position [47, 0]
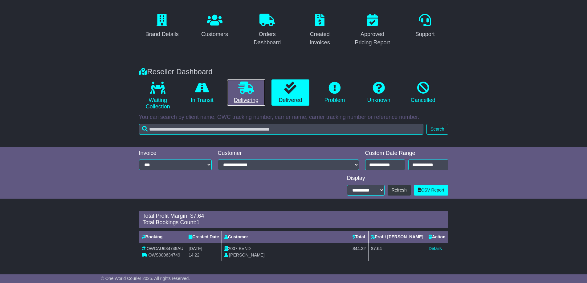
click at [250, 97] on link "Delivering" at bounding box center [246, 93] width 38 height 27
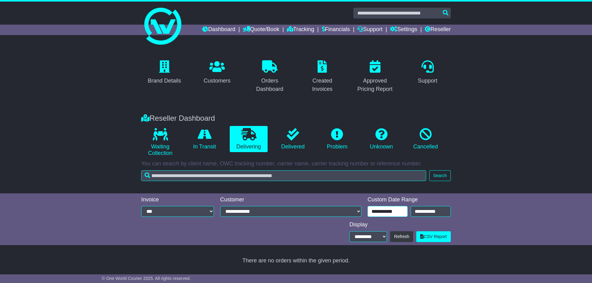
click at [386, 212] on input "**********" at bounding box center [387, 211] width 40 height 11
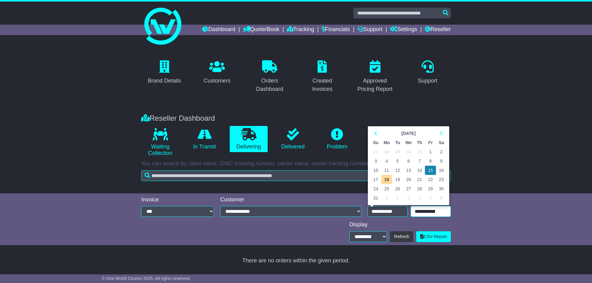
click at [431, 212] on input "**********" at bounding box center [430, 211] width 40 height 11
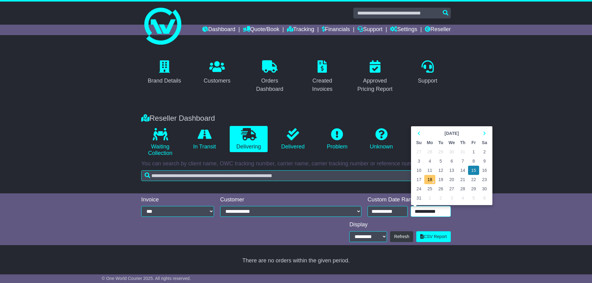
click at [429, 177] on td "18" at bounding box center [429, 179] width 11 height 9
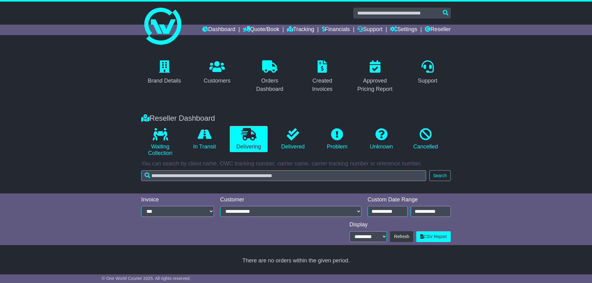
click at [485, 214] on div "**********" at bounding box center [296, 220] width 592 height 52
click at [295, 145] on link "Delivered" at bounding box center [293, 139] width 38 height 27
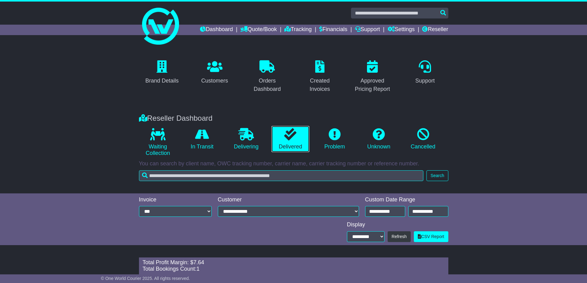
scroll to position [47, 0]
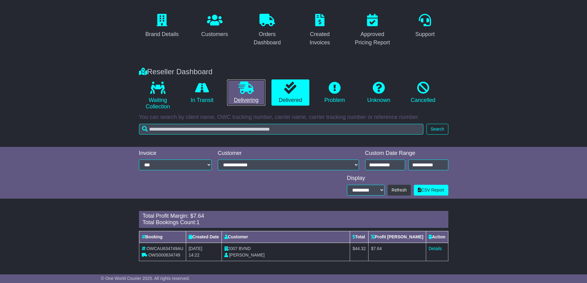
click at [247, 96] on link "Delivering" at bounding box center [246, 93] width 38 height 27
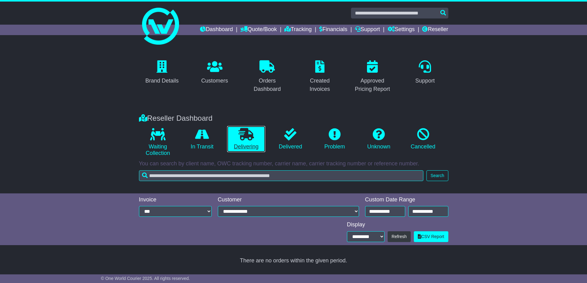
scroll to position [0, 0]
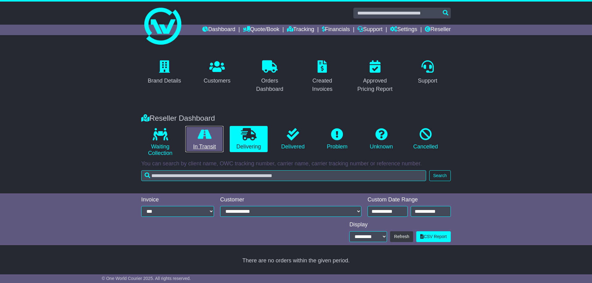
click at [210, 139] on icon at bounding box center [205, 134] width 14 height 12
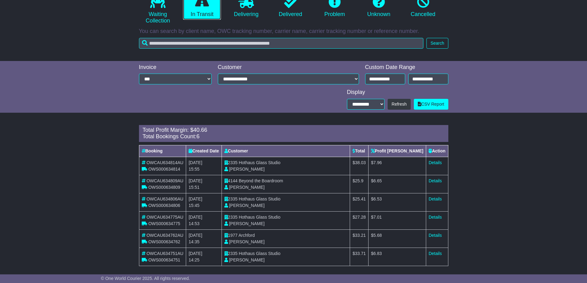
scroll to position [137, 0]
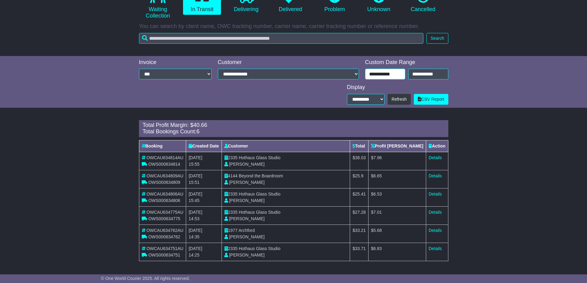
click at [386, 74] on input "**********" at bounding box center [385, 74] width 40 height 11
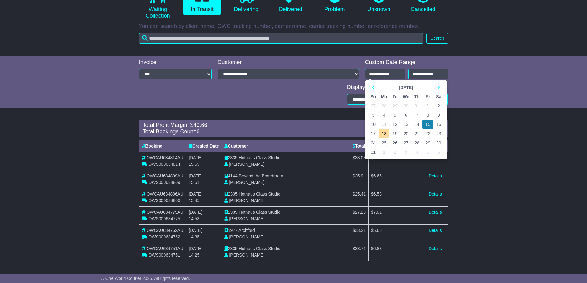
click at [503, 126] on div "Loading... There are no orders within the given period. Total Profit Margin: $ …" at bounding box center [293, 194] width 587 height 154
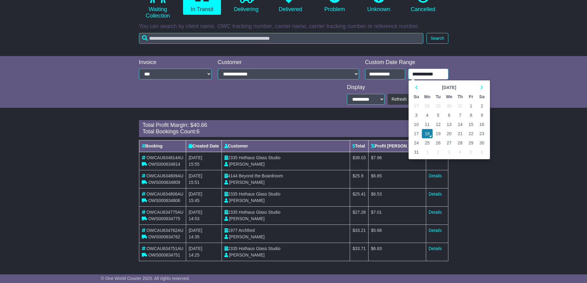
click at [423, 74] on input "**********" at bounding box center [428, 74] width 40 height 11
click at [471, 123] on td "15" at bounding box center [471, 124] width 11 height 9
type input "**********"
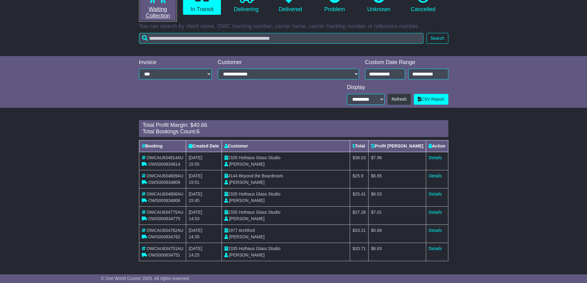
click at [165, 14] on link "Waiting Collection" at bounding box center [158, 5] width 38 height 33
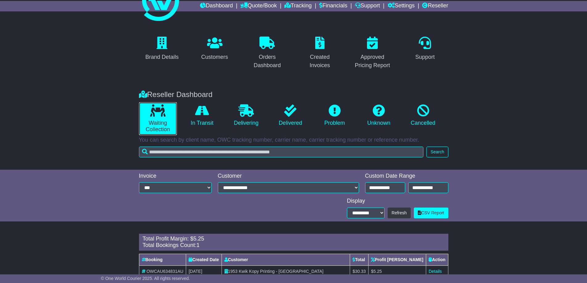
scroll to position [0, 0]
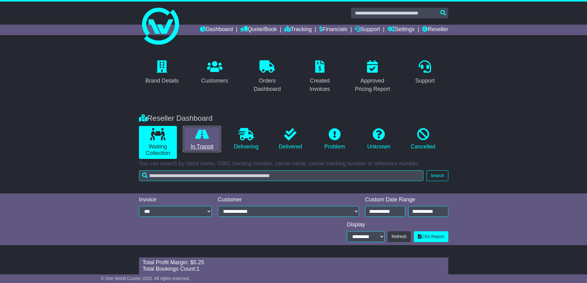
click at [205, 143] on link "In Transit" at bounding box center [202, 139] width 38 height 27
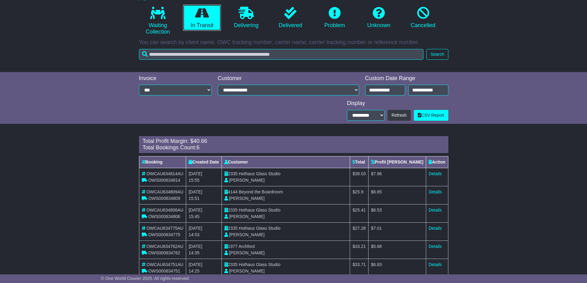
scroll to position [107, 0]
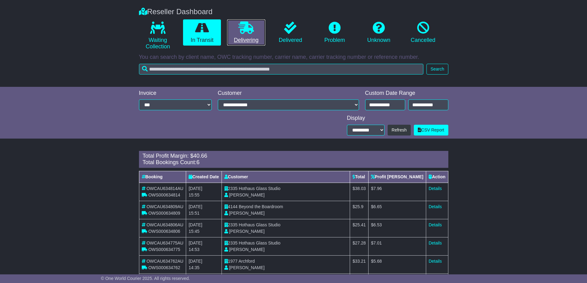
click at [251, 41] on link "Delivering" at bounding box center [246, 32] width 38 height 27
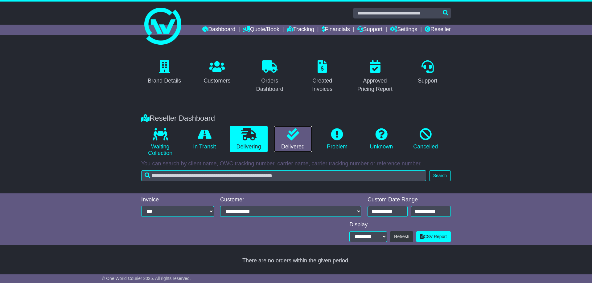
click at [282, 136] on link "Delivered" at bounding box center [293, 139] width 38 height 27
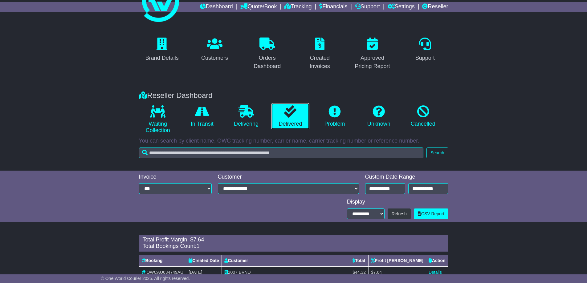
scroll to position [47, 0]
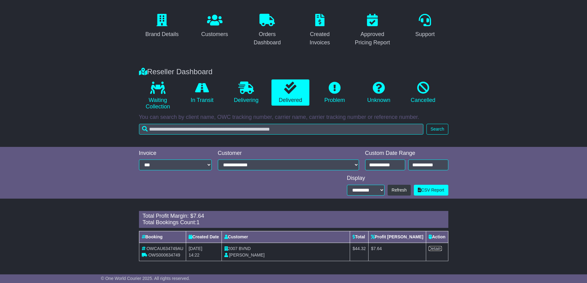
click at [437, 248] on link "Details" at bounding box center [435, 248] width 13 height 5
click at [434, 248] on link "Details" at bounding box center [435, 248] width 13 height 5
click at [208, 94] on link "In Transit" at bounding box center [202, 93] width 38 height 27
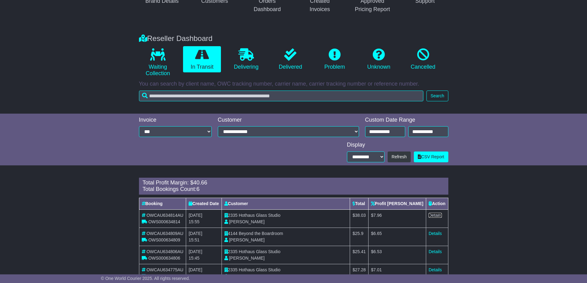
scroll to position [76, 0]
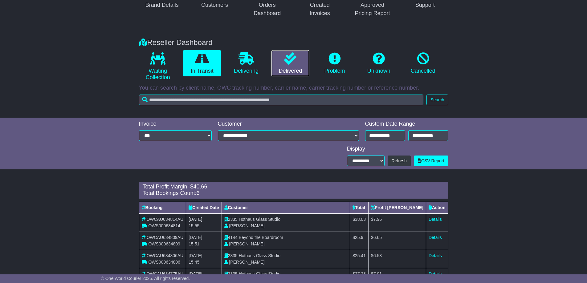
click at [290, 62] on icon at bounding box center [290, 58] width 12 height 12
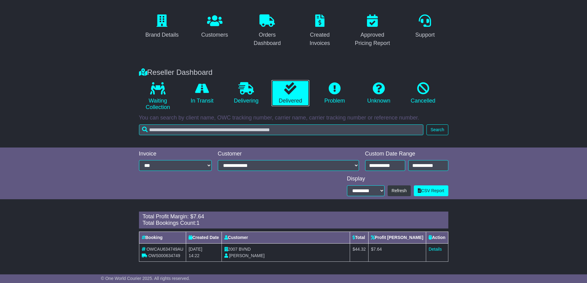
scroll to position [47, 0]
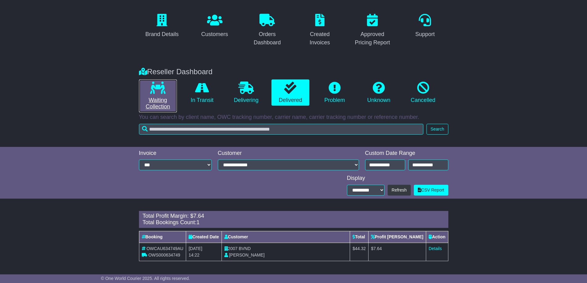
click at [162, 97] on link "Waiting Collection" at bounding box center [158, 96] width 38 height 33
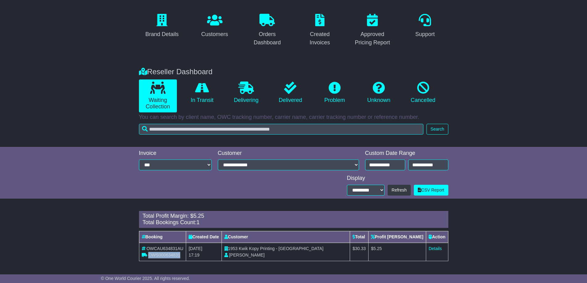
drag, startPoint x: 149, startPoint y: 255, endPoint x: 180, endPoint y: 256, distance: 31.5
click at [180, 256] on span "OWS000634831" at bounding box center [164, 255] width 32 height 5
copy span "OWS000634831"
click at [207, 97] on link "In Transit" at bounding box center [202, 93] width 38 height 27
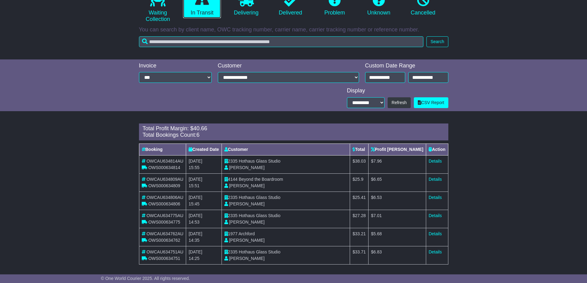
scroll to position [137, 0]
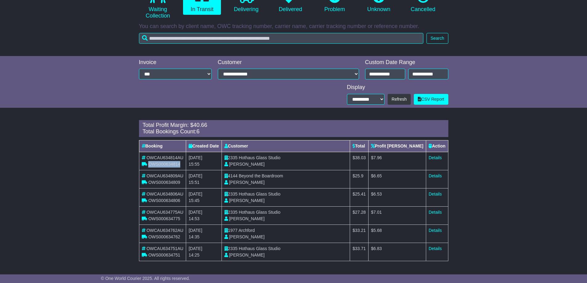
drag, startPoint x: 149, startPoint y: 164, endPoint x: 179, endPoint y: 163, distance: 30.2
click at [179, 163] on span "OWS000634814" at bounding box center [164, 164] width 32 height 5
copy span "OWS000634814"
drag, startPoint x: 149, startPoint y: 181, endPoint x: 179, endPoint y: 183, distance: 30.3
click at [179, 183] on span "OWS000634809" at bounding box center [164, 182] width 32 height 5
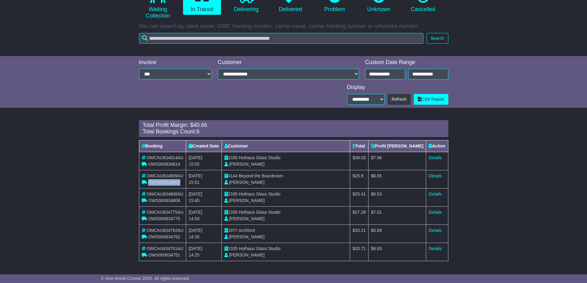
copy span "OWS000634809"
drag, startPoint x: 149, startPoint y: 200, endPoint x: 180, endPoint y: 200, distance: 31.1
click at [180, 200] on div "OWS000634806" at bounding box center [163, 201] width 42 height 6
copy span "OWS000634806"
drag, startPoint x: 149, startPoint y: 220, endPoint x: 182, endPoint y: 221, distance: 33.3
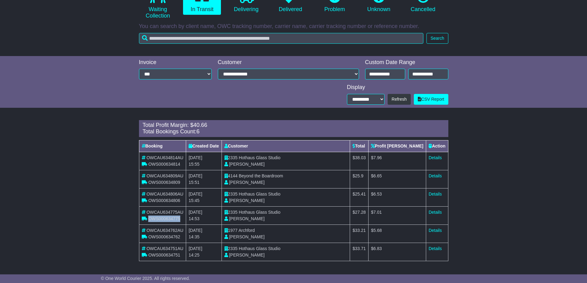
click at [182, 221] on div "OWS000634775" at bounding box center [163, 219] width 42 height 6
copy span "OWS000634775"
drag, startPoint x: 149, startPoint y: 238, endPoint x: 180, endPoint y: 236, distance: 31.8
click at [180, 236] on div "OWS000634762" at bounding box center [163, 237] width 42 height 6
copy span "OWS000634762"
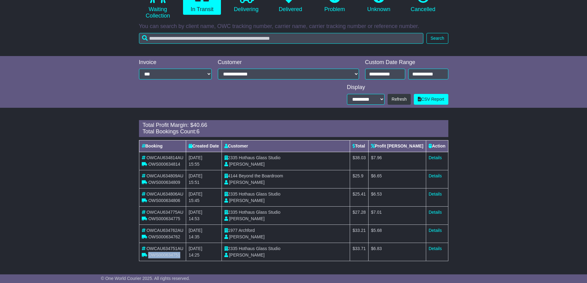
drag, startPoint x: 149, startPoint y: 255, endPoint x: 180, endPoint y: 255, distance: 31.1
click at [180, 255] on span "OWS000634751" at bounding box center [164, 255] width 32 height 5
copy span "OWS000634751"
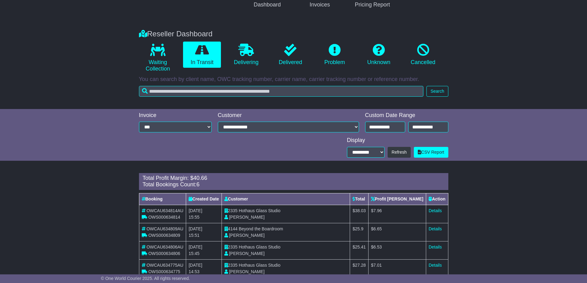
scroll to position [76, 0]
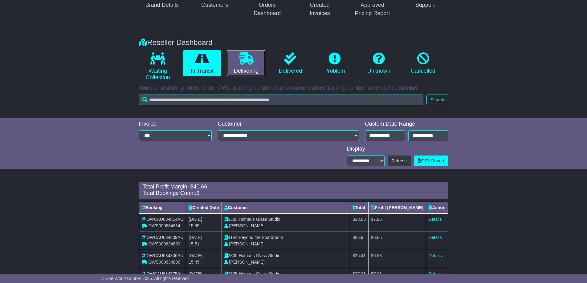
click at [243, 62] on icon at bounding box center [246, 58] width 15 height 12
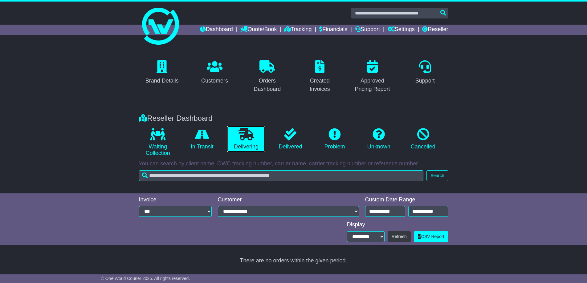
scroll to position [0, 0]
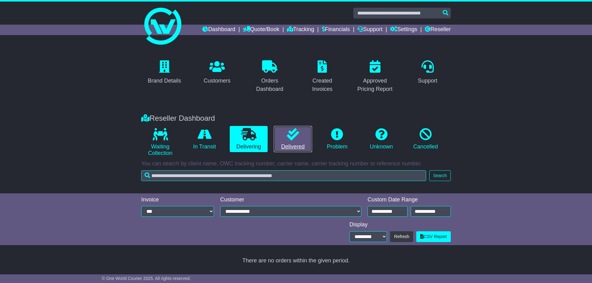
click at [292, 149] on link "Delivered" at bounding box center [293, 139] width 38 height 27
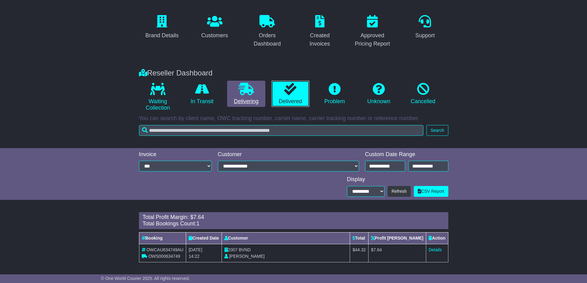
scroll to position [47, 0]
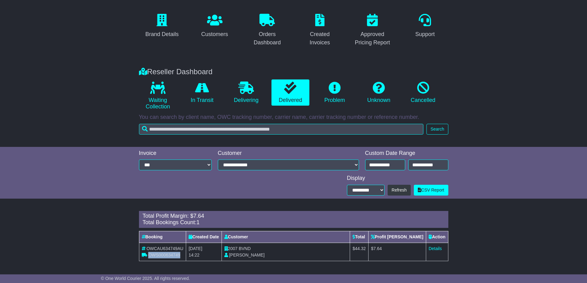
drag, startPoint x: 148, startPoint y: 255, endPoint x: 181, endPoint y: 255, distance: 32.7
click at [181, 255] on div "OWS000634749" at bounding box center [163, 255] width 42 height 6
copy span "OWS000634749"
click at [434, 248] on link "Details" at bounding box center [435, 248] width 13 height 5
click at [437, 248] on link "Details" at bounding box center [435, 248] width 13 height 5
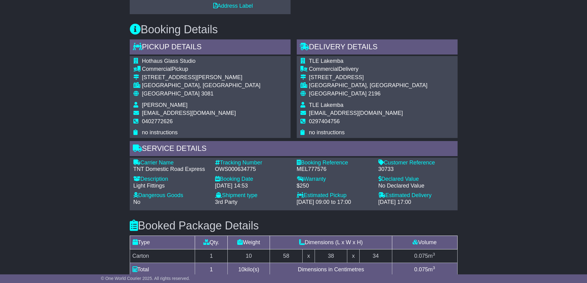
scroll to position [308, 0]
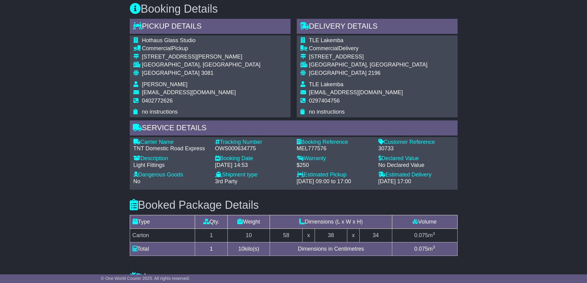
scroll to position [299, 0]
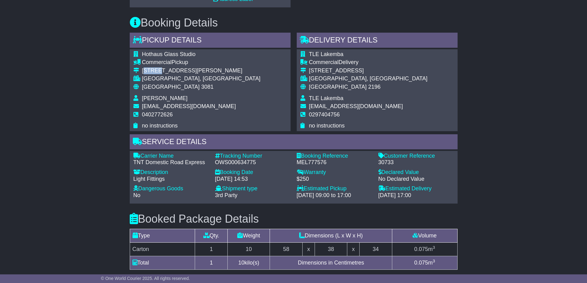
drag, startPoint x: 144, startPoint y: 70, endPoint x: 159, endPoint y: 75, distance: 16.2
click at [159, 75] on td "[STREET_ADDRESS][PERSON_NAME]" at bounding box center [201, 71] width 119 height 8
click at [153, 72] on div "[STREET_ADDRESS][PERSON_NAME]" at bounding box center [201, 70] width 119 height 7
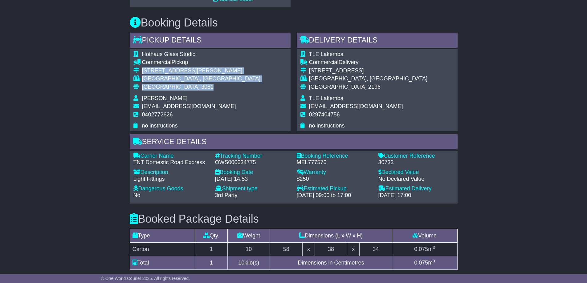
drag, startPoint x: 142, startPoint y: 71, endPoint x: 178, endPoint y: 87, distance: 39.6
click at [178, 87] on tbody "Hothaus Glass Studio Commercial Pickup [STREET_ADDRESS][PERSON_NAME] [GEOGRAPHI…" at bounding box center [196, 90] width 127 height 78
copy tbody "[STREET_ADDRESS][PERSON_NAME]"
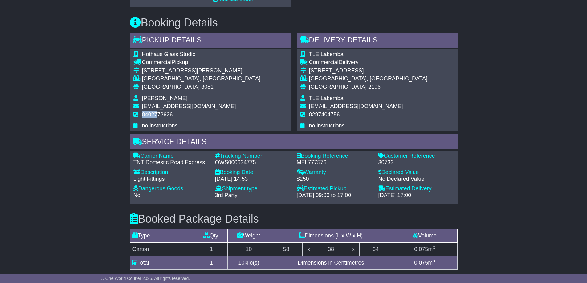
drag, startPoint x: 143, startPoint y: 115, endPoint x: 156, endPoint y: 115, distance: 12.9
click at [156, 115] on span "0402772626" at bounding box center [157, 115] width 31 height 6
drag, startPoint x: 143, startPoint y: 113, endPoint x: 173, endPoint y: 114, distance: 29.9
click at [173, 114] on td "0402772626" at bounding box center [201, 117] width 119 height 11
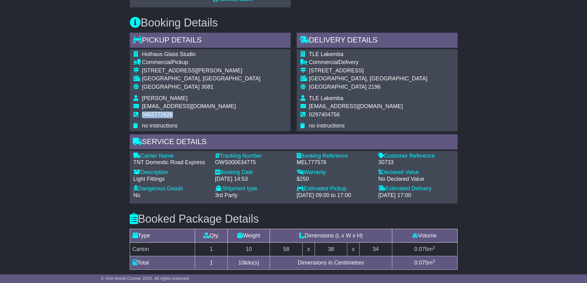
copy span "0402772626"
drag, startPoint x: 215, startPoint y: 162, endPoint x: 256, endPoint y: 162, distance: 40.4
click at [256, 162] on div "OWS000634775" at bounding box center [253, 162] width 76 height 7
copy div "OWS000634775"
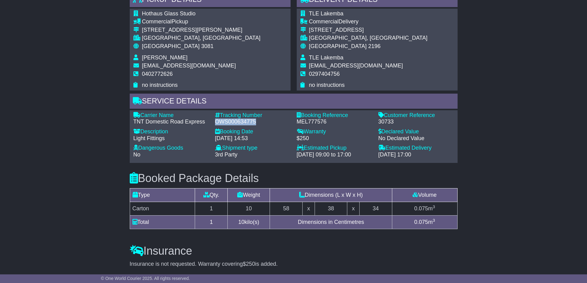
scroll to position [360, 0]
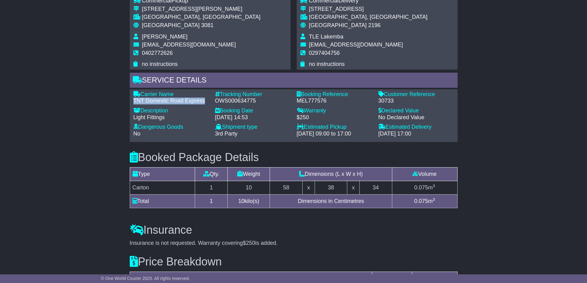
drag, startPoint x: 133, startPoint y: 100, endPoint x: 206, endPoint y: 100, distance: 73.3
click at [206, 100] on div "TNT Domestic Road Express" at bounding box center [171, 101] width 76 height 7
copy div "TNT Domestic Road Express"
drag, startPoint x: 215, startPoint y: 100, endPoint x: 259, endPoint y: 98, distance: 44.4
click at [259, 98] on div "OWS000634775" at bounding box center [253, 101] width 76 height 7
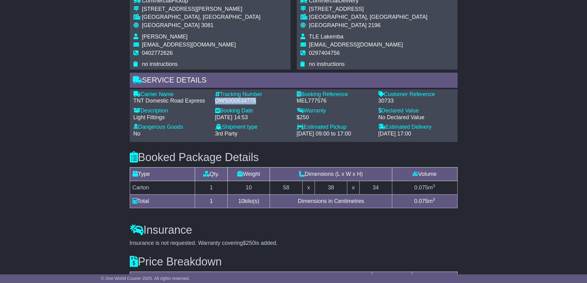
copy div "OWS000634775"
drag, startPoint x: 379, startPoint y: 101, endPoint x: 405, endPoint y: 101, distance: 25.9
click at [405, 101] on div "30733" at bounding box center [416, 101] width 76 height 7
copy div "30733"
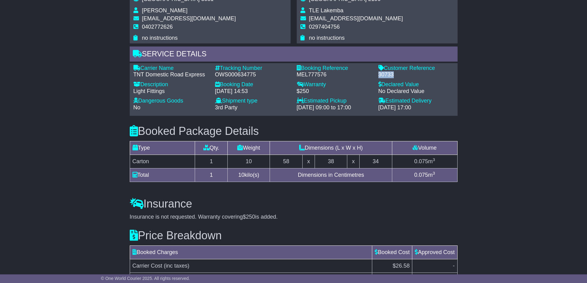
scroll to position [268, 0]
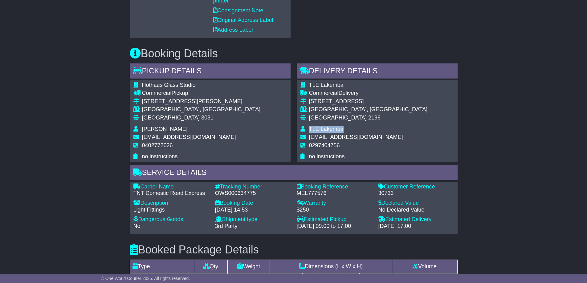
drag, startPoint x: 309, startPoint y: 129, endPoint x: 377, endPoint y: 129, distance: 67.8
click at [377, 129] on td "TLE Lakemba" at bounding box center [368, 130] width 119 height 8
copy span "TLE Lakemba"
drag, startPoint x: 309, startPoint y: 145, endPoint x: 355, endPoint y: 147, distance: 46.0
click at [355, 147] on td "0297404756" at bounding box center [368, 147] width 119 height 11
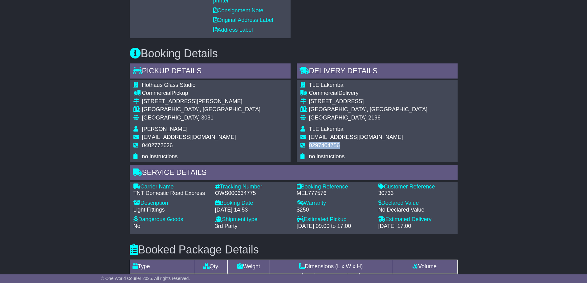
copy span "0297404756"
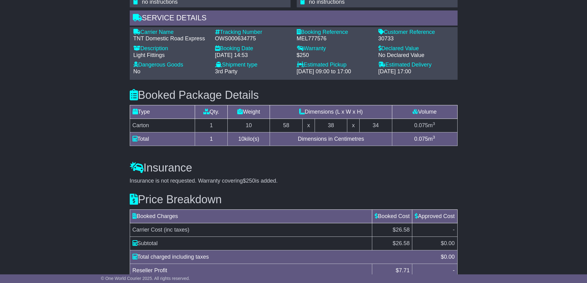
scroll to position [360, 0]
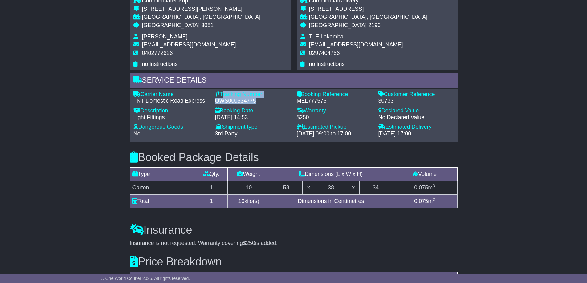
drag, startPoint x: 222, startPoint y: 93, endPoint x: 262, endPoint y: 100, distance: 40.9
click at [262, 100] on div "Tracking Number - OWS000634775" at bounding box center [253, 97] width 82 height 13
copy div "Tracking Number - OWS000634775"
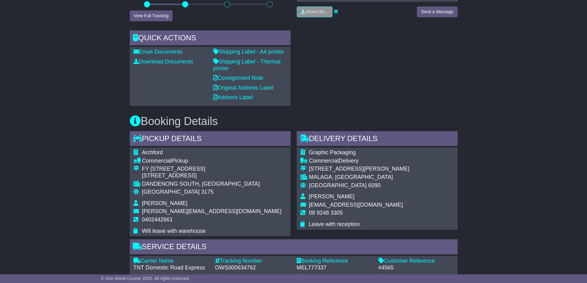
scroll to position [247, 0]
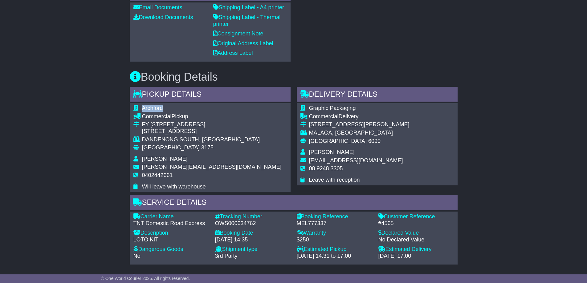
drag, startPoint x: 143, startPoint y: 106, endPoint x: 166, endPoint y: 106, distance: 23.7
click at [166, 106] on td "Archford" at bounding box center [212, 109] width 140 height 8
drag, startPoint x: 142, startPoint y: 167, endPoint x: 204, endPoint y: 167, distance: 61.9
click at [204, 167] on td "[PERSON_NAME][EMAIL_ADDRESS][DOMAIN_NAME]" at bounding box center [212, 168] width 140 height 8
copy span "[PERSON_NAME][EMAIL_ADDRESS][DOMAIN_NAME]"
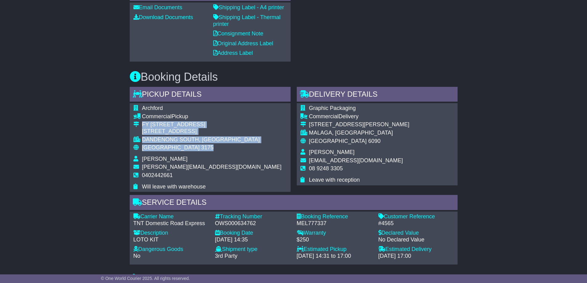
drag, startPoint x: 142, startPoint y: 124, endPoint x: 185, endPoint y: 148, distance: 49.0
click at [185, 148] on tbody "Archford Commercial Pickup FY 30/73 Assembly Drive 30/[STREET_ADDRESS] [GEOGRAP…" at bounding box center [207, 147] width 148 height 85
copy tbody "FY [STREET_ADDRESS]"
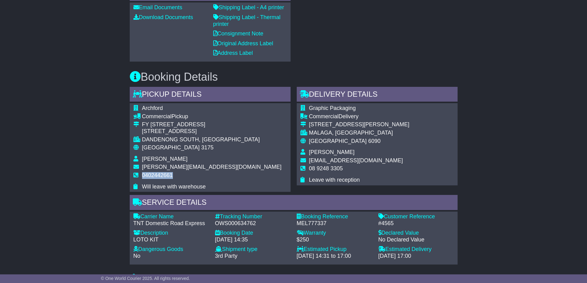
drag, startPoint x: 142, startPoint y: 174, endPoint x: 174, endPoint y: 174, distance: 31.1
click at [174, 174] on td "0402442661" at bounding box center [212, 177] width 140 height 11
copy span "0402442661"
drag, startPoint x: 215, startPoint y: 223, endPoint x: 257, endPoint y: 222, distance: 41.3
click at [257, 222] on div "OWS000634762" at bounding box center [253, 223] width 76 height 7
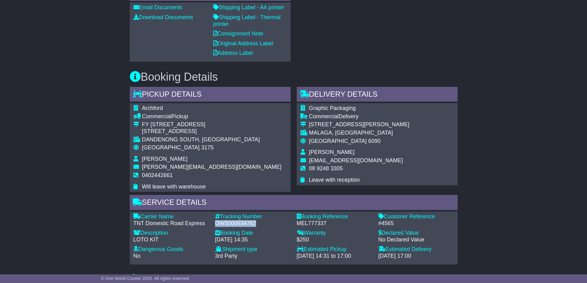
copy div "OWS000634762"
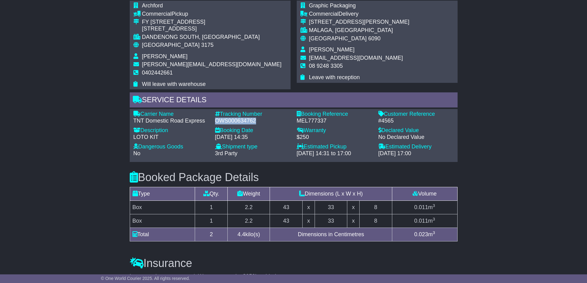
scroll to position [370, 0]
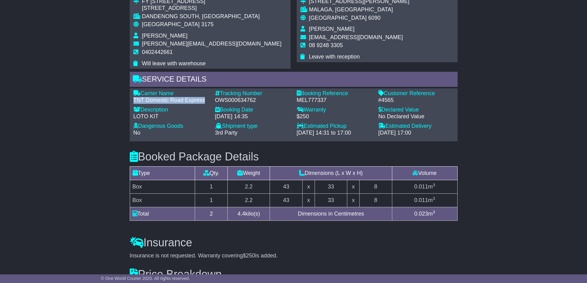
drag, startPoint x: 133, startPoint y: 98, endPoint x: 207, endPoint y: 100, distance: 74.0
click at [207, 100] on div "TNT Domestic Road Express" at bounding box center [171, 100] width 76 height 7
copy div "TNT Domestic Road Express"
drag, startPoint x: 216, startPoint y: 99, endPoint x: 264, endPoint y: 99, distance: 47.8
click at [264, 99] on div "OWS000634762" at bounding box center [253, 100] width 76 height 7
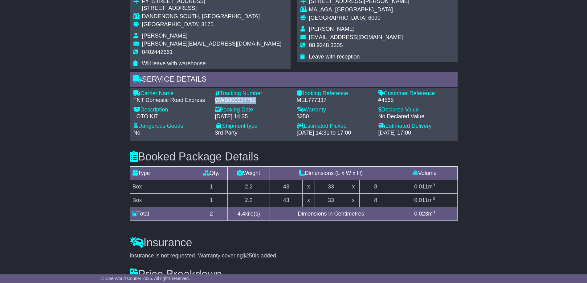
copy div "OWS000634762"
drag, startPoint x: 378, startPoint y: 100, endPoint x: 396, endPoint y: 100, distance: 17.9
click at [396, 100] on div "#4565" at bounding box center [416, 100] width 76 height 7
copy div "#4565"
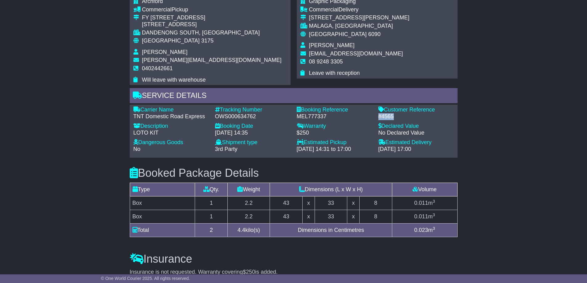
scroll to position [339, 0]
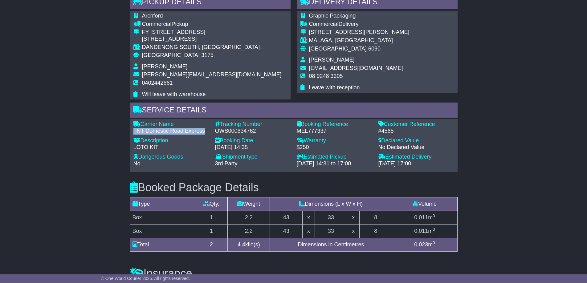
drag, startPoint x: 134, startPoint y: 130, endPoint x: 206, endPoint y: 131, distance: 72.1
click at [206, 131] on div "TNT Domestic Road Express" at bounding box center [171, 131] width 76 height 7
copy div "TNT Domestic Road Express"
drag, startPoint x: 216, startPoint y: 131, endPoint x: 259, endPoint y: 129, distance: 43.2
click at [259, 129] on div "OWS000634762" at bounding box center [253, 131] width 76 height 7
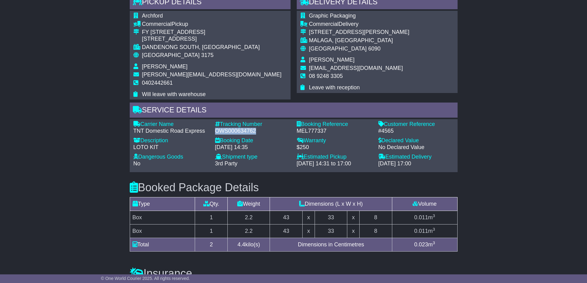
copy div "OWS000634762"
drag, startPoint x: 378, startPoint y: 131, endPoint x: 410, endPoint y: 131, distance: 31.4
click at [410, 131] on div "#4565" at bounding box center [416, 131] width 76 height 7
copy div "#4565"
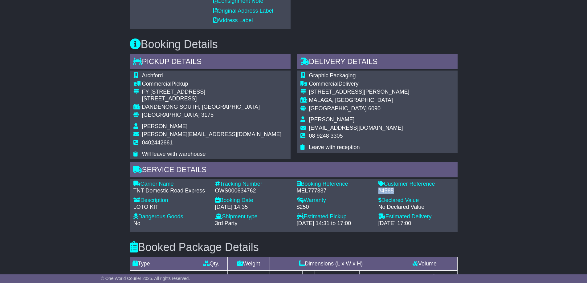
scroll to position [277, 0]
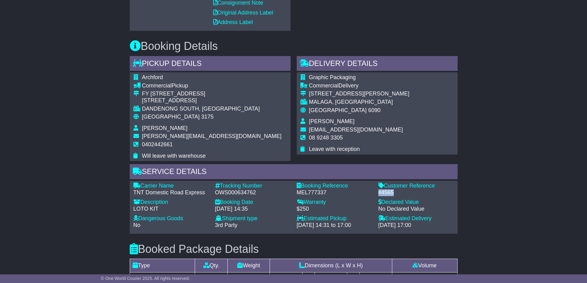
drag, startPoint x: 309, startPoint y: 120, endPoint x: 348, endPoint y: 119, distance: 39.1
click at [348, 119] on td "Jayden Fraurud" at bounding box center [359, 122] width 100 height 8
drag, startPoint x: 309, startPoint y: 136, endPoint x: 347, endPoint y: 138, distance: 37.7
click at [347, 138] on td "08 9248 3305" at bounding box center [359, 140] width 100 height 11
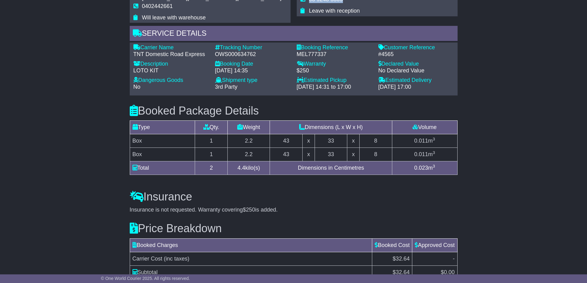
scroll to position [413, 0]
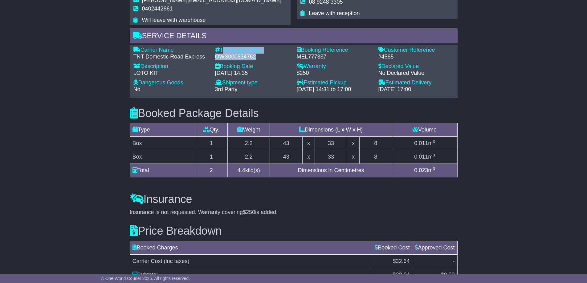
drag, startPoint x: 223, startPoint y: 49, endPoint x: 257, endPoint y: 57, distance: 35.6
click at [257, 57] on div "Tracking Number - OWS000634762" at bounding box center [253, 53] width 82 height 13
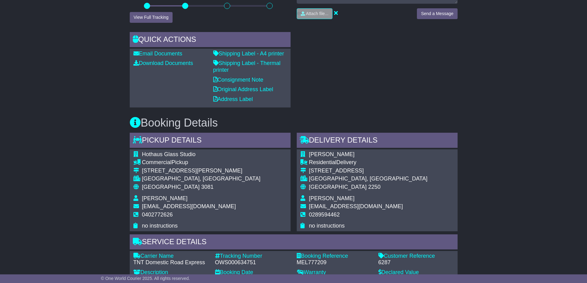
scroll to position [216, 0]
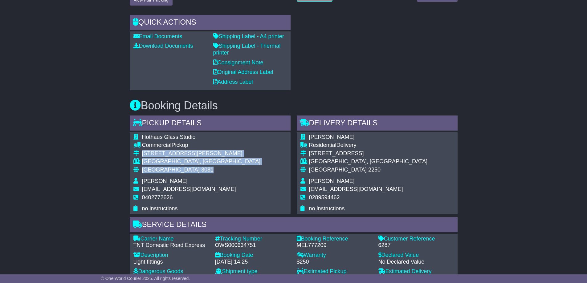
drag, startPoint x: 142, startPoint y: 153, endPoint x: 177, endPoint y: 169, distance: 38.6
click at [177, 169] on tbody "Hothaus Glass Studio Commercial Pickup [STREET_ADDRESS][PERSON_NAME] [GEOGRAPHI…" at bounding box center [196, 173] width 127 height 78
copy tbody "[STREET_ADDRESS][PERSON_NAME]"
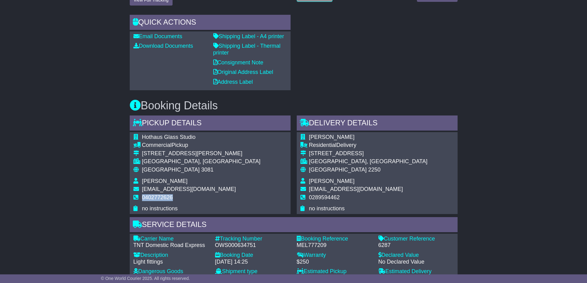
drag, startPoint x: 143, startPoint y: 196, endPoint x: 174, endPoint y: 197, distance: 31.4
click at [174, 197] on td "0402772626" at bounding box center [201, 199] width 119 height 11
copy span "0402772626"
drag, startPoint x: 215, startPoint y: 245, endPoint x: 263, endPoint y: 247, distance: 48.1
click at [263, 247] on div "OWS000634751" at bounding box center [253, 245] width 76 height 7
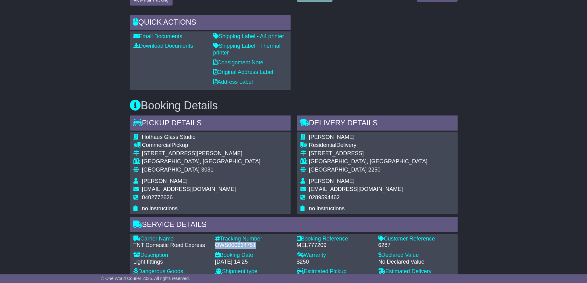
copy div "OWS000634751"
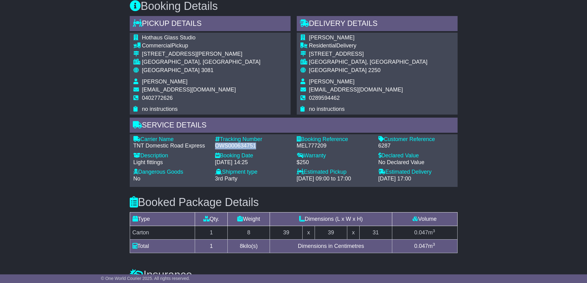
scroll to position [339, 0]
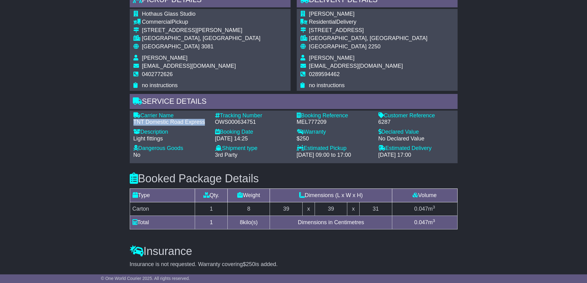
drag, startPoint x: 134, startPoint y: 122, endPoint x: 205, endPoint y: 122, distance: 70.9
click at [205, 122] on div "TNT Domestic Road Express" at bounding box center [171, 122] width 76 height 7
copy div "TNT Domestic Road Express"
drag, startPoint x: 216, startPoint y: 122, endPoint x: 258, endPoint y: 122, distance: 42.2
click at [258, 122] on div "OWS000634751" at bounding box center [253, 122] width 76 height 7
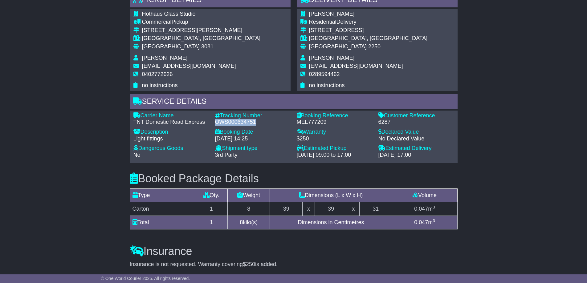
copy div "OWS000634751"
drag, startPoint x: 378, startPoint y: 121, endPoint x: 400, endPoint y: 122, distance: 21.3
click at [400, 122] on div "6287" at bounding box center [416, 122] width 76 height 7
copy div "6287"
drag, startPoint x: 309, startPoint y: 57, endPoint x: 360, endPoint y: 57, distance: 51.2
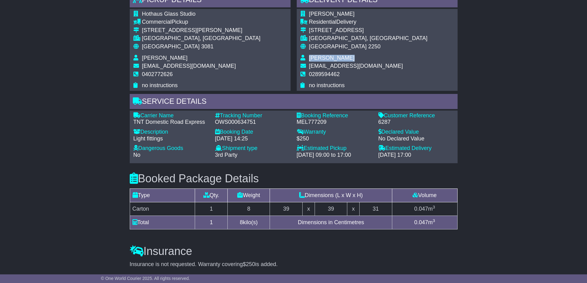
click at [360, 57] on td "Rachel Jacobs" at bounding box center [368, 59] width 119 height 8
copy span "Rachel Jacobs"
drag, startPoint x: 310, startPoint y: 74, endPoint x: 340, endPoint y: 73, distance: 30.2
click at [340, 73] on td "0289594462" at bounding box center [368, 76] width 119 height 11
copy span "0289594462"
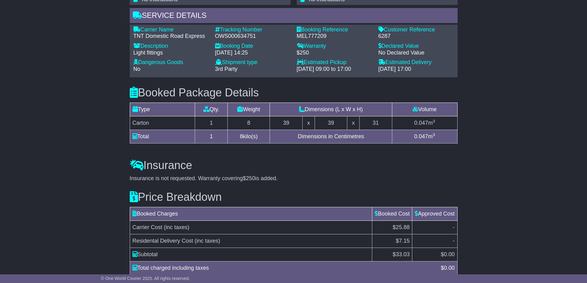
scroll to position [374, 0]
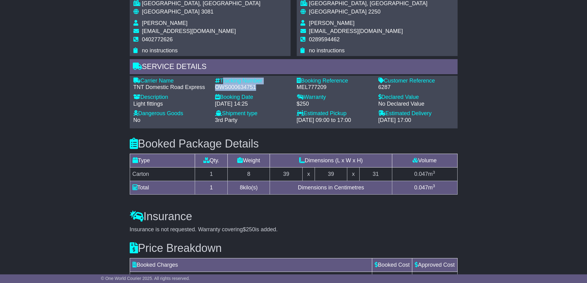
drag, startPoint x: 223, startPoint y: 80, endPoint x: 256, endPoint y: 84, distance: 33.9
click at [256, 84] on div "Tracking Number - OWS000634751" at bounding box center [253, 84] width 82 height 13
copy div "Tracking Number - OWS000634751"
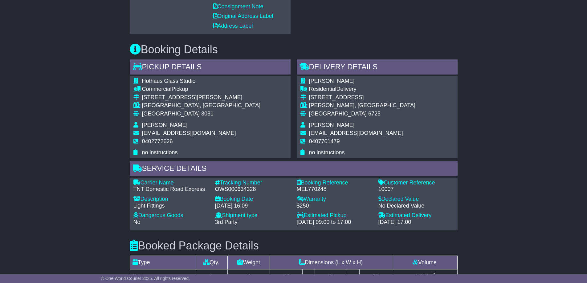
scroll to position [277, 0]
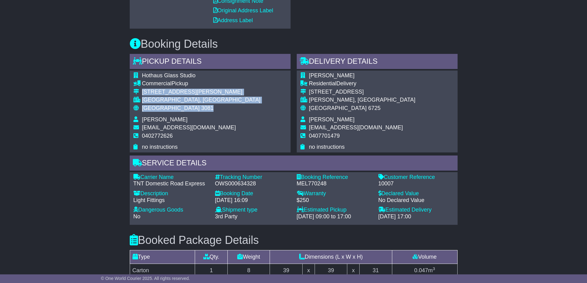
drag, startPoint x: 143, startPoint y: 91, endPoint x: 180, endPoint y: 108, distance: 40.4
click at [180, 108] on tbody "Hothaus Glass Studio Commercial Pickup [STREET_ADDRESS][PERSON_NAME] [GEOGRAPHI…" at bounding box center [196, 111] width 127 height 78
copy tbody "[STREET_ADDRESS][PERSON_NAME]"
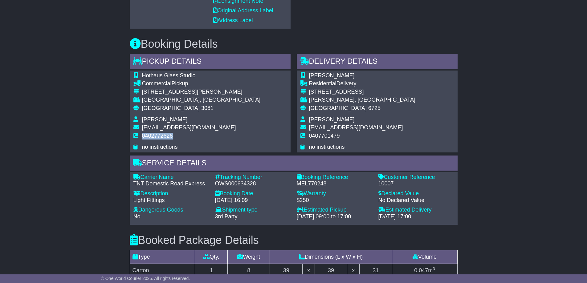
copy span "0402772626"
drag, startPoint x: 143, startPoint y: 135, endPoint x: 176, endPoint y: 135, distance: 32.7
click at [176, 135] on td "0402772626" at bounding box center [201, 138] width 119 height 11
drag, startPoint x: 215, startPoint y: 183, endPoint x: 256, endPoint y: 186, distance: 41.7
click at [256, 186] on div "OWS000634328" at bounding box center [253, 184] width 76 height 7
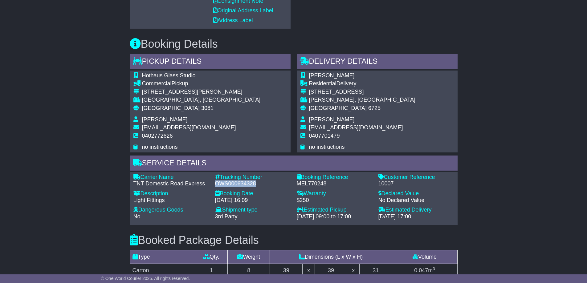
copy div "OWS000634328"
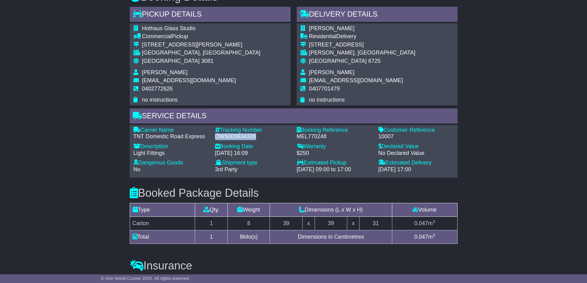
scroll to position [339, 0]
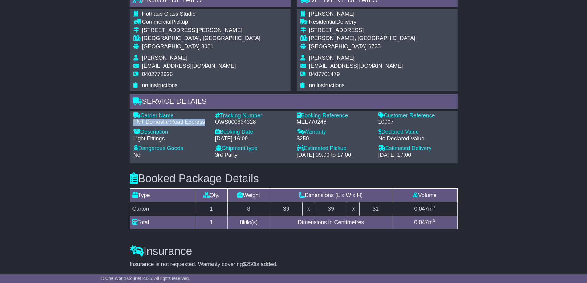
drag, startPoint x: 134, startPoint y: 121, endPoint x: 205, endPoint y: 125, distance: 70.7
click at [205, 125] on div "TNT Domestic Road Express" at bounding box center [171, 122] width 76 height 7
copy div "TNT Domestic Road Express"
drag, startPoint x: 215, startPoint y: 122, endPoint x: 277, endPoint y: 121, distance: 61.9
click at [277, 121] on div "OWS000634328" at bounding box center [253, 122] width 76 height 7
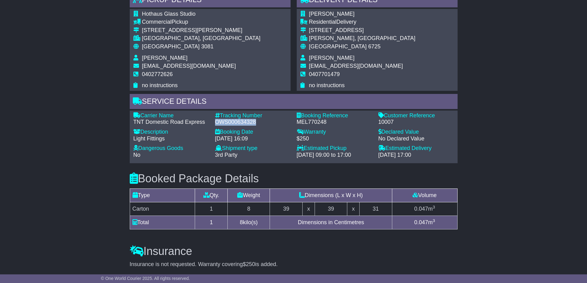
copy div "OWS000634328"
drag, startPoint x: 377, startPoint y: 122, endPoint x: 397, endPoint y: 122, distance: 20.0
click at [397, 122] on div "Customer Reference - 10007" at bounding box center [416, 118] width 82 height 13
copy div "10007"
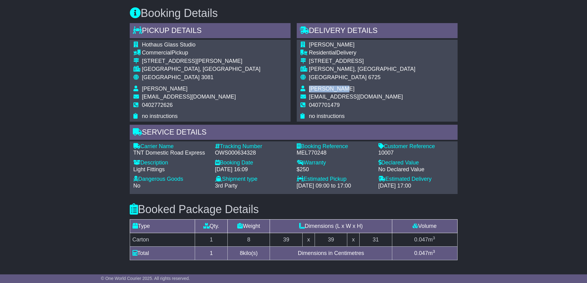
drag, startPoint x: 308, startPoint y: 88, endPoint x: 339, endPoint y: 88, distance: 31.4
click at [339, 88] on tr "Lisa Burton" at bounding box center [357, 90] width 115 height 8
copy tr "Lisa Burton"
drag, startPoint x: 309, startPoint y: 104, endPoint x: 350, endPoint y: 106, distance: 41.6
click at [350, 106] on td "0407701479" at bounding box center [362, 107] width 106 height 11
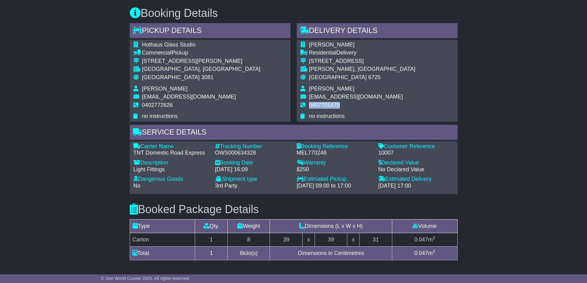
copy span "0407701479"
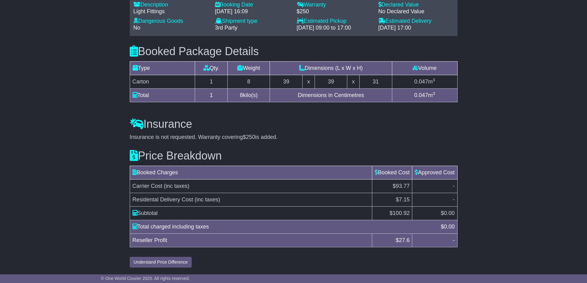
scroll to position [435, 0]
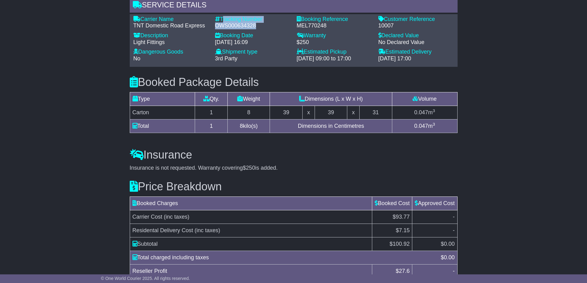
drag, startPoint x: 221, startPoint y: 18, endPoint x: 258, endPoint y: 24, distance: 37.6
click at [258, 24] on div "Tracking Number - OWS000634328" at bounding box center [253, 22] width 82 height 13
copy div "Tracking Number - OWS000634328"
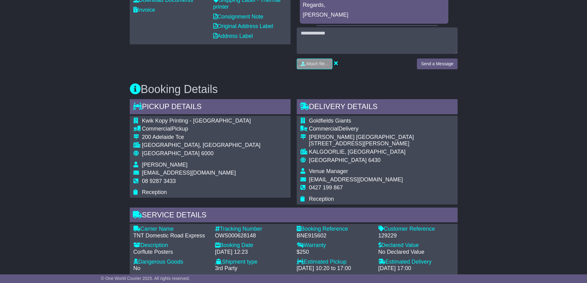
scroll to position [277, 0]
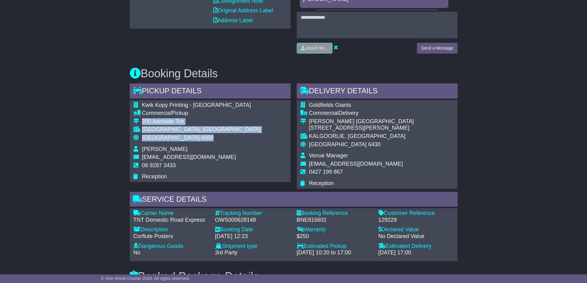
drag, startPoint x: 141, startPoint y: 120, endPoint x: 178, endPoint y: 137, distance: 39.9
click at [178, 137] on tbody "Kwik Kopy Printing - [GEOGRAPHIC_DATA] Commercial Pickup [STREET_ADDRESS] [GEOG…" at bounding box center [196, 141] width 127 height 78
copy tbody "[STREET_ADDRESS]"
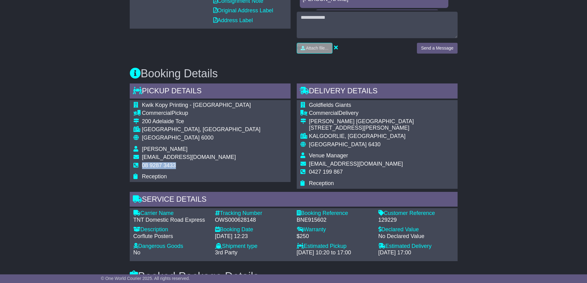
drag, startPoint x: 142, startPoint y: 165, endPoint x: 175, endPoint y: 165, distance: 33.3
click at [175, 165] on span "08 9287 3433" at bounding box center [159, 165] width 34 height 6
copy span "08 9287 3433"
drag, startPoint x: 215, startPoint y: 219, endPoint x: 263, endPoint y: 220, distance: 47.2
click at [263, 220] on div "OWS000628148" at bounding box center [253, 220] width 76 height 7
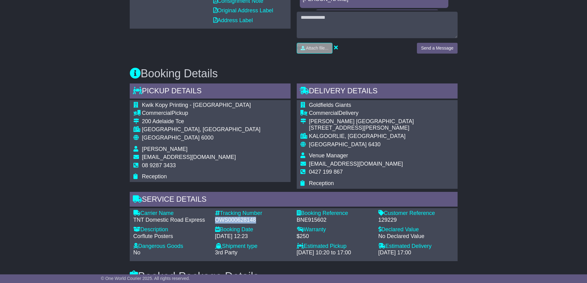
copy div "OWS000628148"
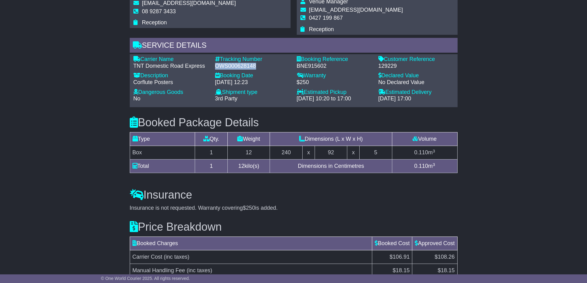
scroll to position [401, 0]
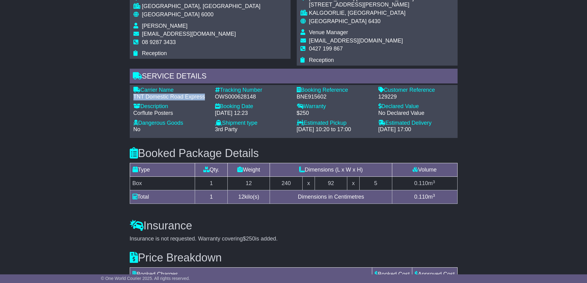
drag, startPoint x: 133, startPoint y: 97, endPoint x: 204, endPoint y: 96, distance: 70.9
click at [204, 96] on div "TNT Domestic Road Express" at bounding box center [171, 97] width 76 height 7
copy div "TNT Domestic Road Express"
drag, startPoint x: 216, startPoint y: 96, endPoint x: 256, endPoint y: 95, distance: 39.8
click at [256, 95] on div "OWS000628148" at bounding box center [253, 97] width 76 height 7
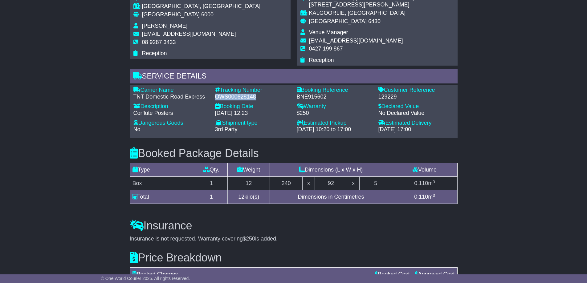
copy div "OWS000628148"
drag, startPoint x: 377, startPoint y: 96, endPoint x: 399, endPoint y: 96, distance: 21.9
click at [399, 96] on div "Customer Reference - 129229" at bounding box center [416, 93] width 82 height 13
copy div "129229"
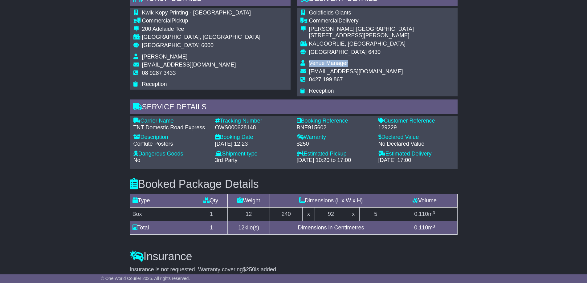
drag, startPoint x: 309, startPoint y: 63, endPoint x: 349, endPoint y: 63, distance: 40.7
click at [349, 63] on td "Venue Manager" at bounding box center [361, 64] width 105 height 8
copy span "Venue Manager"
drag, startPoint x: 309, startPoint y: 79, endPoint x: 344, endPoint y: 79, distance: 34.8
click at [344, 79] on td "0427 199 867" at bounding box center [361, 81] width 105 height 11
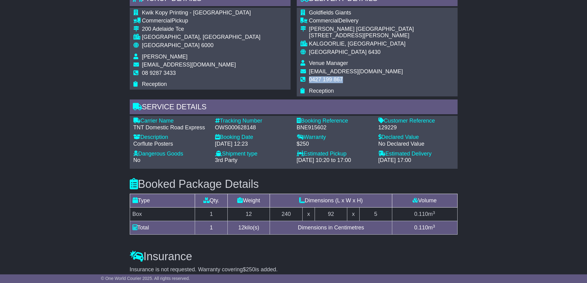
copy span "0427 199 867"
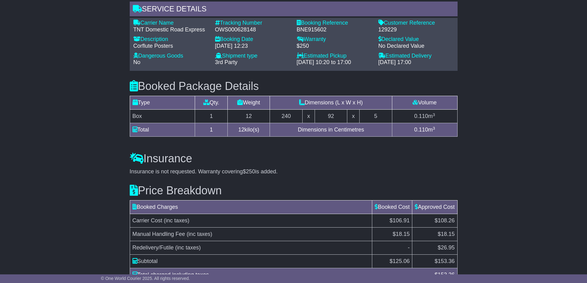
scroll to position [393, 0]
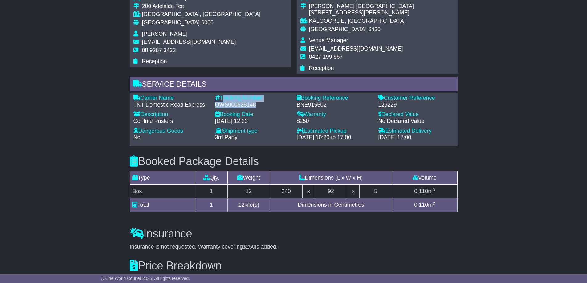
drag, startPoint x: 221, startPoint y: 99, endPoint x: 258, endPoint y: 107, distance: 38.1
click at [258, 107] on div "Tracking Number - OWS000628148" at bounding box center [253, 101] width 82 height 13
copy div "Tracking Number - OWS000628148"
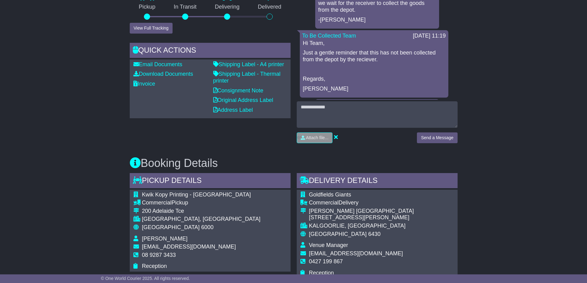
scroll to position [277, 0]
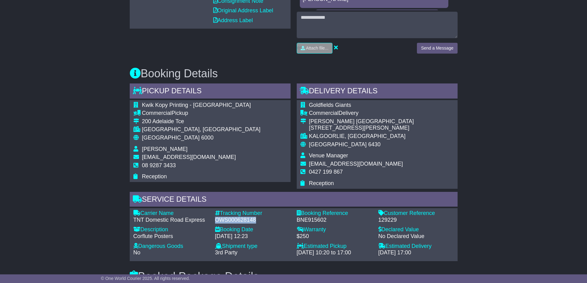
drag, startPoint x: 214, startPoint y: 220, endPoint x: 257, endPoint y: 221, distance: 42.5
click at [257, 221] on div "Tracking Number - OWS000628148" at bounding box center [253, 216] width 82 height 13
copy div "OWS000628148"
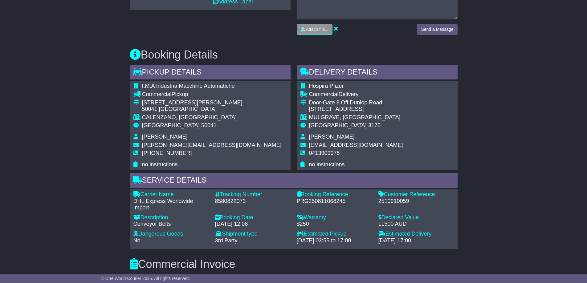
scroll to position [339, 0]
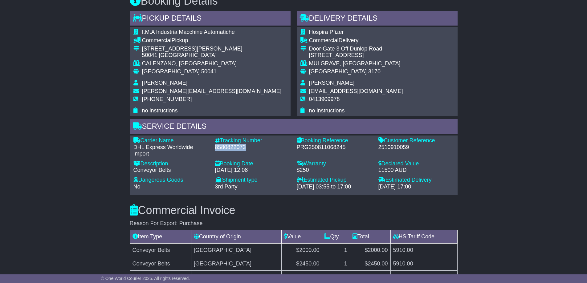
drag, startPoint x: 214, startPoint y: 147, endPoint x: 251, endPoint y: 148, distance: 36.7
click at [251, 148] on div "Tracking Number - 8580822073" at bounding box center [253, 147] width 82 height 20
copy div "8580822073"
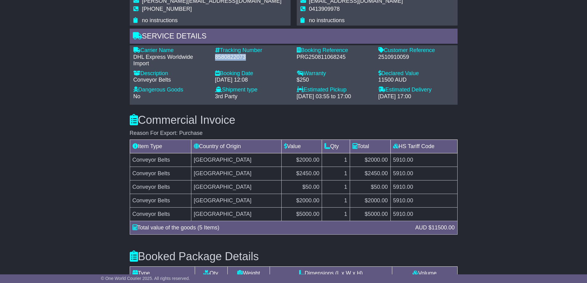
scroll to position [431, 0]
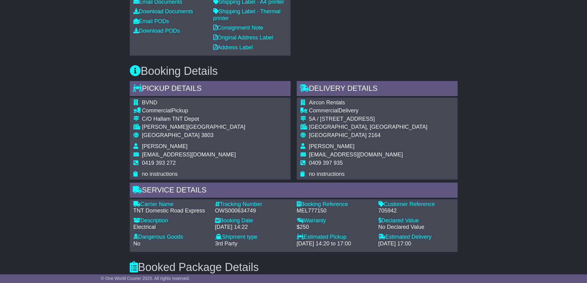
scroll to position [277, 0]
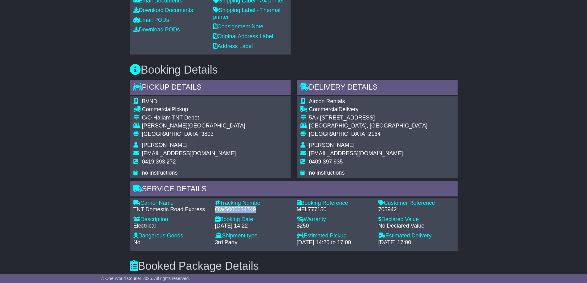
drag, startPoint x: 215, startPoint y: 211, endPoint x: 256, endPoint y: 208, distance: 40.4
click at [256, 208] on div "OWS000634749" at bounding box center [253, 209] width 76 height 7
copy div "OWS000634749"
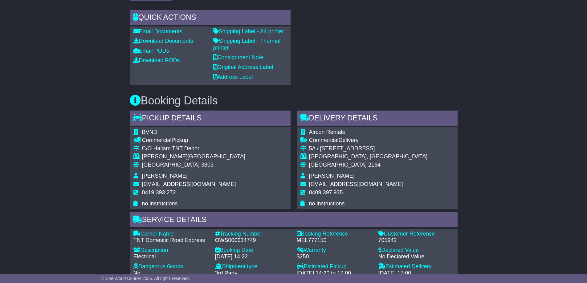
scroll to position [370, 0]
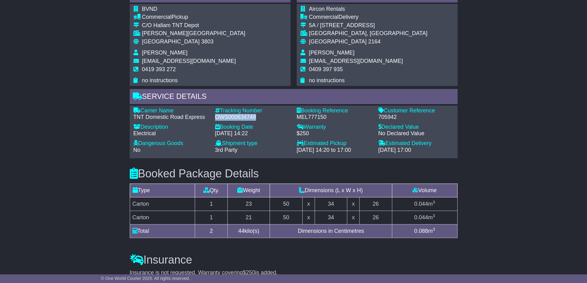
drag, startPoint x: 215, startPoint y: 118, endPoint x: 258, endPoint y: 118, distance: 42.2
click at [258, 118] on div "OWS000634749" at bounding box center [253, 117] width 76 height 7
copy div "OWS000634749"
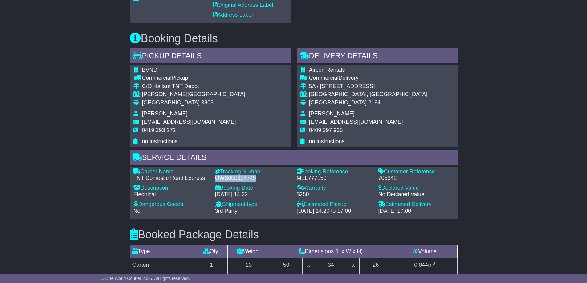
scroll to position [308, 0]
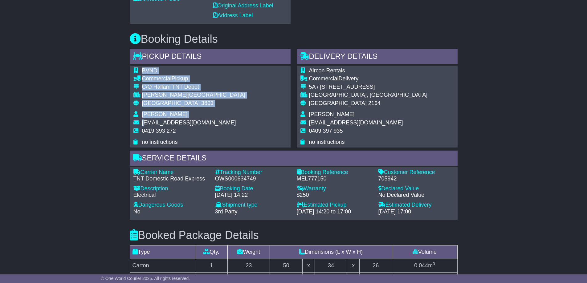
drag, startPoint x: 207, startPoint y: 123, endPoint x: 145, endPoint y: 123, distance: 61.9
click at [145, 123] on div "BVND Commercial Pickup C/O Hallam TNT Depot HALLAM, VIC Australia 3803 Nathan B…" at bounding box center [210, 107] width 161 height 82
click at [144, 121] on span "[EMAIL_ADDRESS][DOMAIN_NAME]" at bounding box center [189, 123] width 94 height 6
drag, startPoint x: 141, startPoint y: 122, endPoint x: 207, endPoint y: 123, distance: 65.9
click at [207, 123] on div "BVND Commercial Pickup C/O Hallam TNT Depot HALLAM, VIC Australia 3803 Nathan B…" at bounding box center [210, 107] width 161 height 82
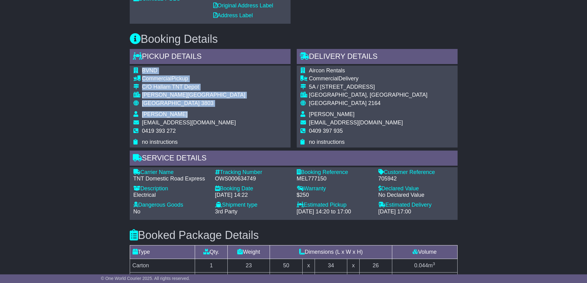
click at [207, 123] on div "BVND Commercial Pickup C/O Hallam TNT Depot HALLAM, VIC Australia 3803 Nathan B…" at bounding box center [210, 107] width 161 height 82
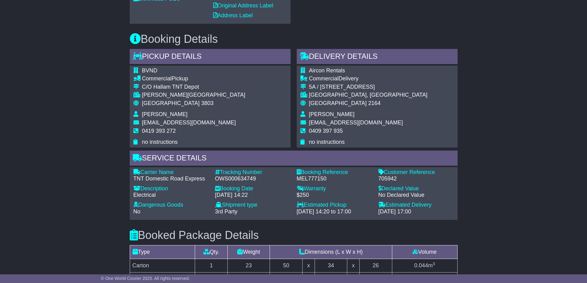
click at [202, 123] on span "[EMAIL_ADDRESS][DOMAIN_NAME]" at bounding box center [189, 123] width 94 height 6
drag, startPoint x: 143, startPoint y: 123, endPoint x: 204, endPoint y: 125, distance: 61.3
click at [204, 125] on span "[EMAIL_ADDRESS][DOMAIN_NAME]" at bounding box center [189, 123] width 94 height 6
copy span "[EMAIL_ADDRESS][DOMAIN_NAME]"
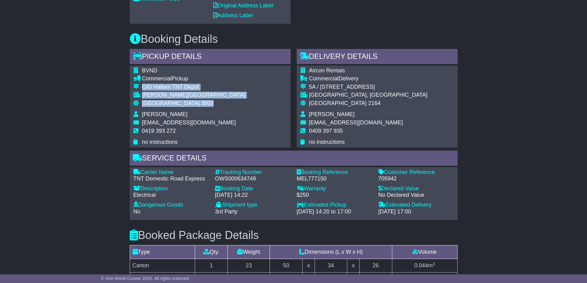
drag, startPoint x: 142, startPoint y: 86, endPoint x: 178, endPoint y: 104, distance: 40.1
click at [178, 104] on tbody "BVND Commercial Pickup C/O Hallam TNT Depot HALLAM, VIC Australia 3803 Nathan B…" at bounding box center [189, 106] width 112 height 78
copy tbody "C/O Hallam TNT Depot HALLAM, VIC Australia 3803"
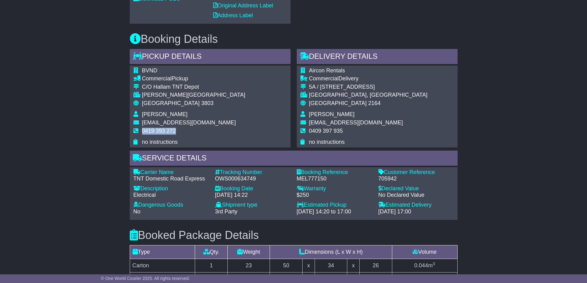
drag, startPoint x: 142, startPoint y: 131, endPoint x: 176, endPoint y: 132, distance: 34.5
click at [176, 132] on td "0419 393 272" at bounding box center [193, 133] width 103 height 11
copy span "0419 393 272"
drag, startPoint x: 216, startPoint y: 178, endPoint x: 260, endPoint y: 178, distance: 44.4
click at [260, 178] on div "OWS000634749" at bounding box center [253, 179] width 76 height 7
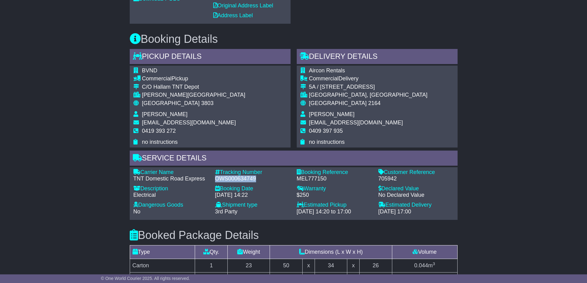
copy div "OWS000634749"
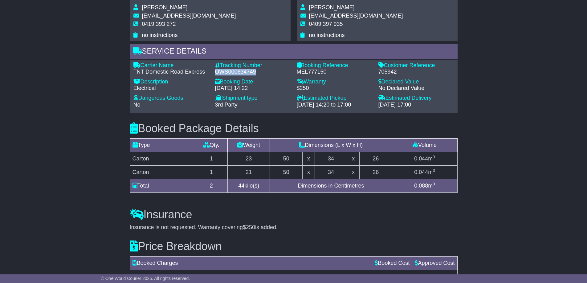
scroll to position [401, 0]
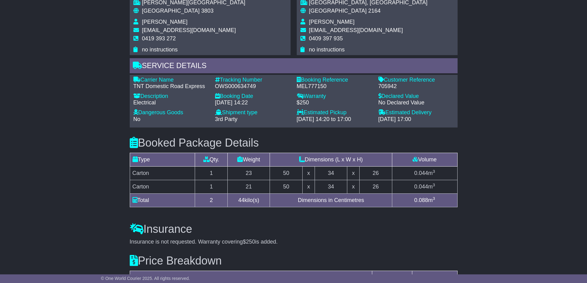
click at [407, 142] on h3 "Booked Package Details (nonstackable)" at bounding box center [294, 143] width 328 height 12
drag, startPoint x: 133, startPoint y: 86, endPoint x: 206, endPoint y: 86, distance: 73.3
click at [206, 86] on div "Carrier Name - TNT Domestic Road Express" at bounding box center [171, 83] width 82 height 13
copy div "TNT Domestic Road Express"
drag, startPoint x: 216, startPoint y: 86, endPoint x: 258, endPoint y: 86, distance: 42.5
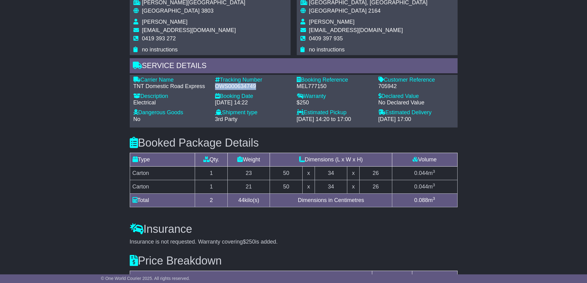
click at [258, 86] on div "OWS000634749" at bounding box center [253, 86] width 76 height 7
copy div "OWS000634749"
drag, startPoint x: 377, startPoint y: 85, endPoint x: 399, endPoint y: 85, distance: 22.2
click at [399, 85] on div "Customer Reference - 705942" at bounding box center [416, 83] width 82 height 13
copy div "705942"
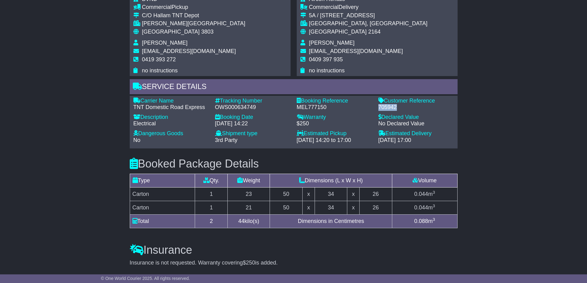
scroll to position [369, 0]
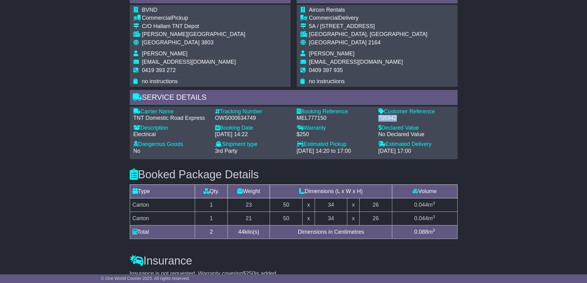
drag, startPoint x: 310, startPoint y: 52, endPoint x: 357, endPoint y: 52, distance: 46.5
click at [357, 52] on td "[PERSON_NAME]" at bounding box center [368, 55] width 119 height 8
copy span "[PERSON_NAME]"
drag, startPoint x: 309, startPoint y: 68, endPoint x: 353, endPoint y: 71, distance: 43.8
click at [353, 71] on td "0409 397 935" at bounding box center [368, 72] width 119 height 11
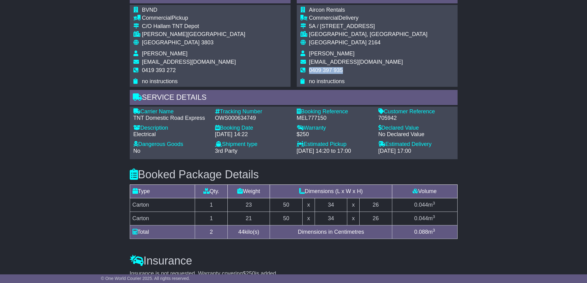
copy span "0409 397 935"
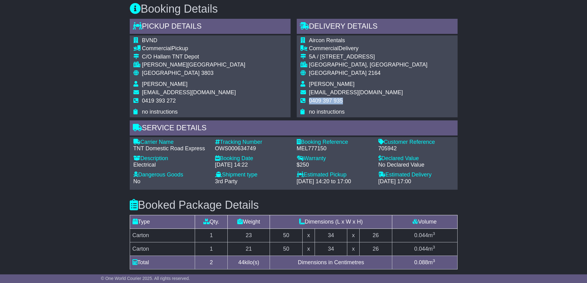
scroll to position [338, 0]
drag, startPoint x: 221, startPoint y: 141, endPoint x: 258, endPoint y: 149, distance: 37.8
click at [258, 149] on div "Tracking Number - OWS000634749" at bounding box center [253, 145] width 82 height 13
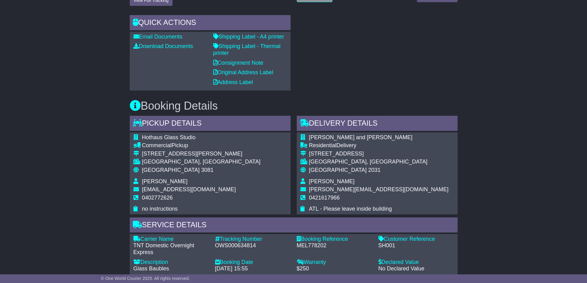
scroll to position [216, 0]
drag, startPoint x: 215, startPoint y: 243, endPoint x: 256, endPoint y: 244, distance: 40.4
click at [256, 244] on div "OWS000634814" at bounding box center [253, 245] width 76 height 7
copy div "OWS000634814"
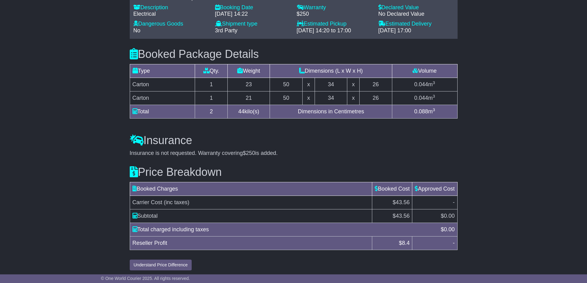
scroll to position [492, 0]
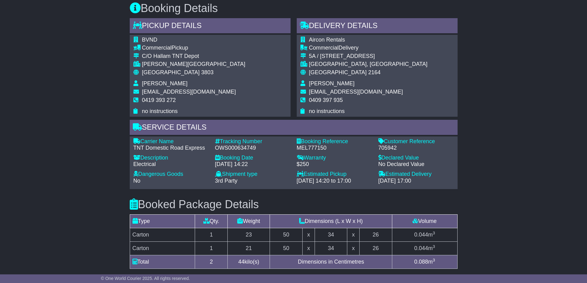
scroll to position [492, 0]
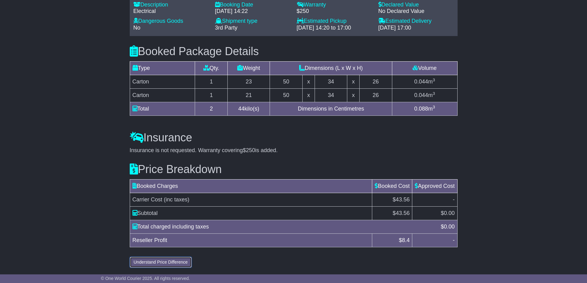
click at [178, 262] on button "Understand Price Difference" at bounding box center [161, 262] width 62 height 11
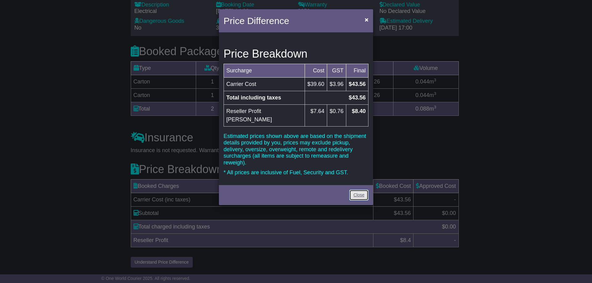
click at [353, 190] on link "Close" at bounding box center [358, 195] width 19 height 11
